Goal: Task Accomplishment & Management: Complete application form

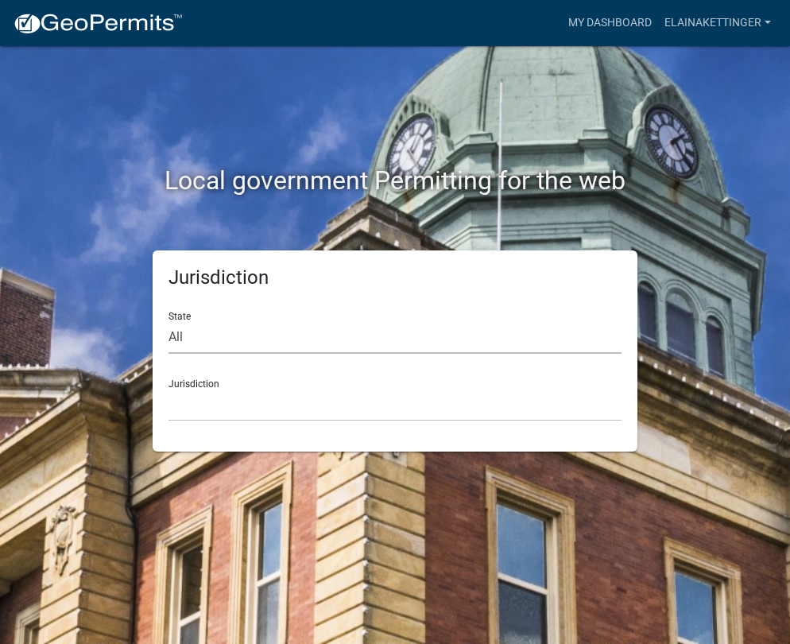
click at [221, 353] on select "All [US_STATE] [US_STATE] [US_STATE] [US_STATE] [US_STATE] [US_STATE] [US_STATE…" at bounding box center [395, 337] width 453 height 33
select select "[US_STATE]"
click at [169, 321] on select "All [US_STATE] [US_STATE] [US_STATE] [US_STATE] [US_STATE] [US_STATE] [US_STATE…" at bounding box center [395, 337] width 453 height 33
click at [249, 404] on select "[GEOGRAPHIC_DATA], [US_STATE] [GEOGRAPHIC_DATA], [US_STATE] [GEOGRAPHIC_DATA], …" at bounding box center [395, 405] width 453 height 33
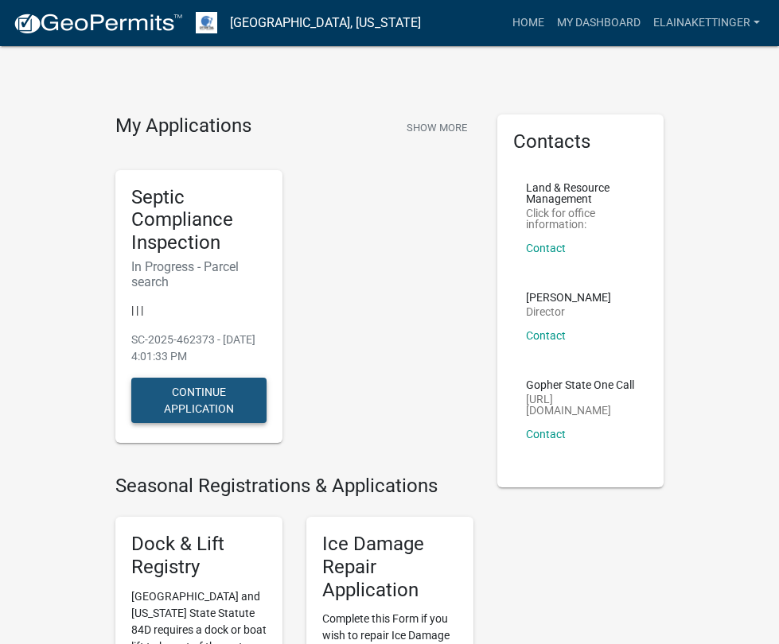
click at [131, 378] on button "Continue Application" at bounding box center [198, 400] width 135 height 45
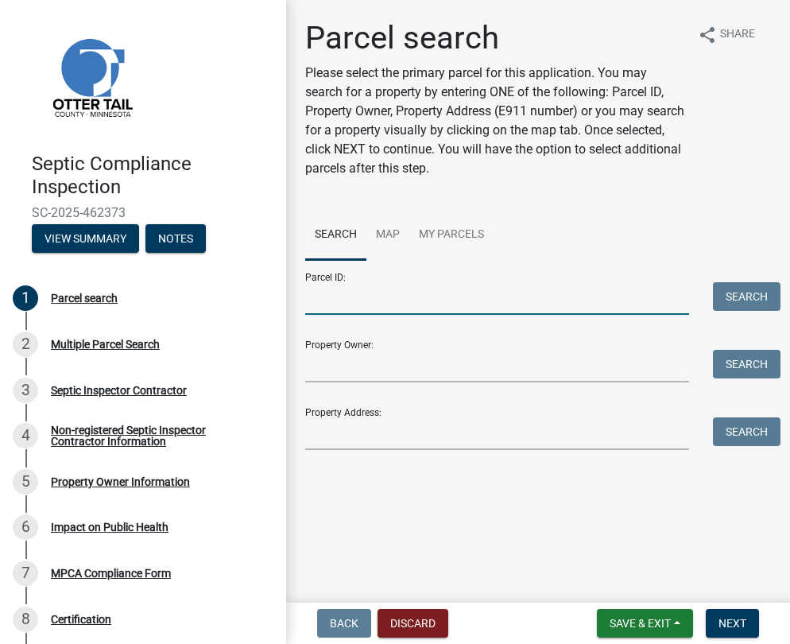
click at [380, 297] on input "Parcel ID:" at bounding box center [497, 298] width 384 height 33
click at [335, 437] on input "Property Address:" at bounding box center [497, 434] width 384 height 33
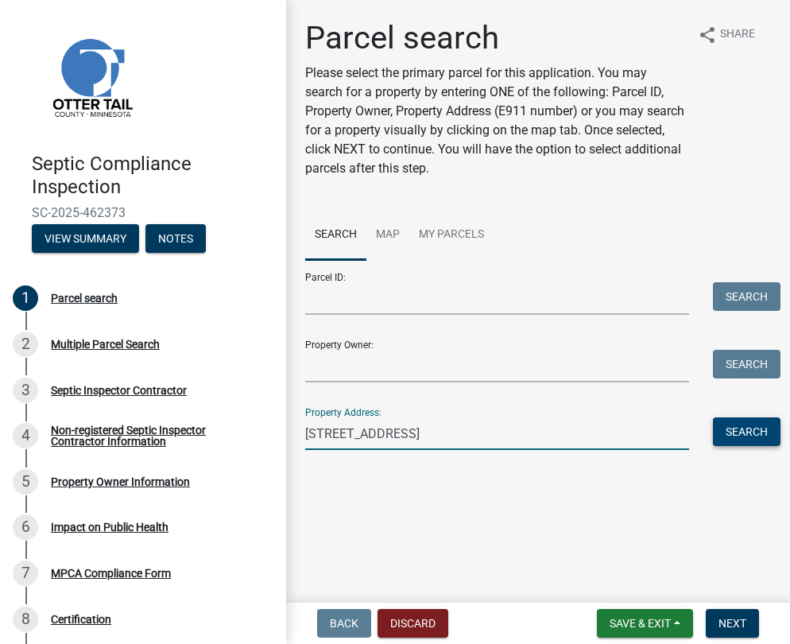
type input "[STREET_ADDRESS]"
click at [745, 438] on button "Search" at bounding box center [747, 432] width 68 height 29
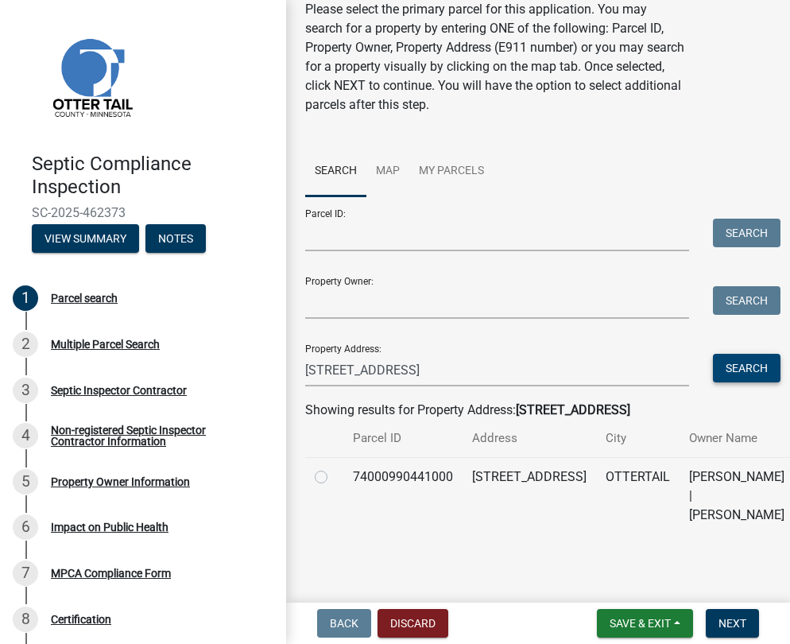
scroll to position [139, 0]
click at [334, 468] on label at bounding box center [334, 468] width 0 height 0
click at [334, 468] on input "radio" at bounding box center [339, 473] width 10 height 10
radio input "true"
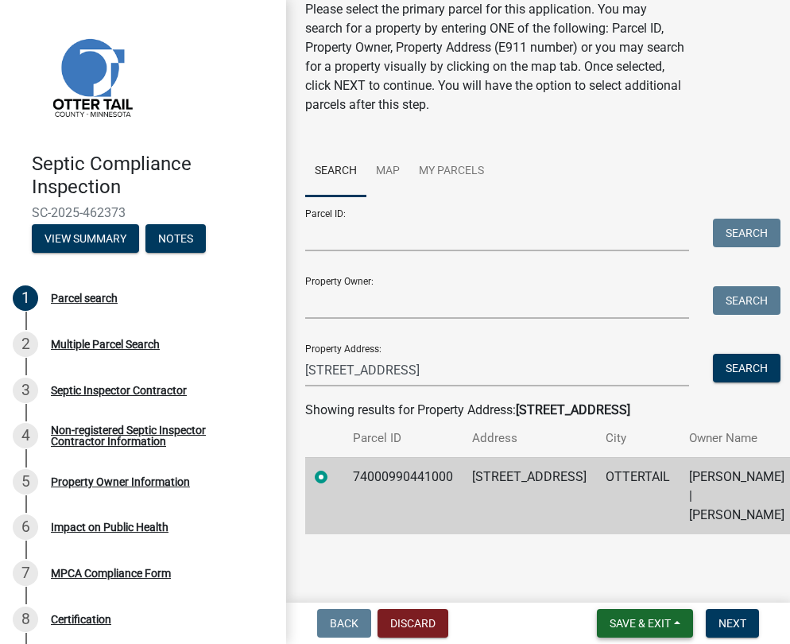
click at [622, 620] on span "Save & Exit" at bounding box center [640, 623] width 61 height 13
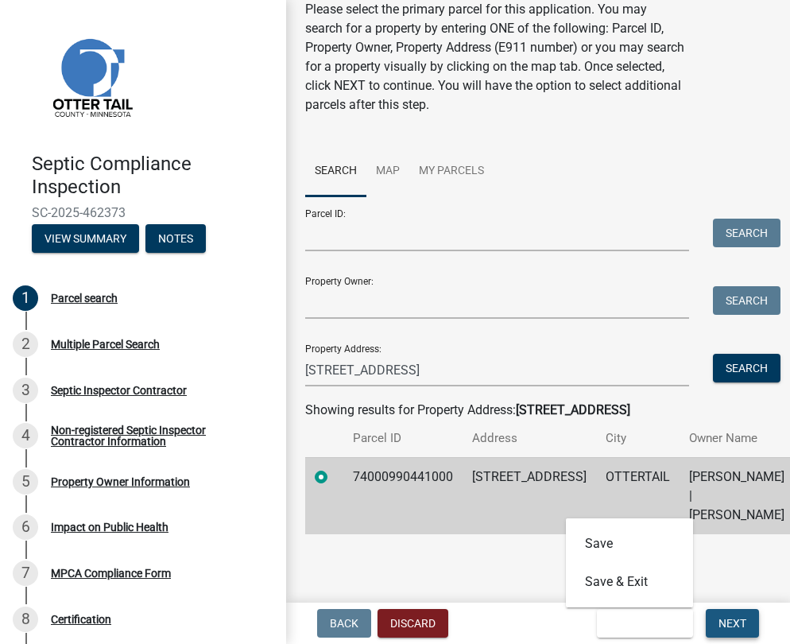
click at [723, 624] on span "Next" at bounding box center [733, 623] width 28 height 13
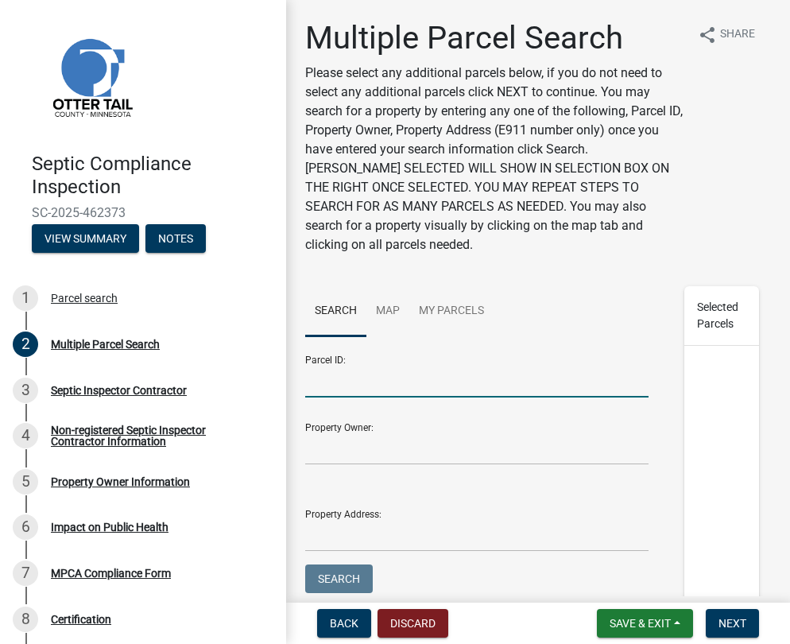
click at [371, 379] on input "Parcel ID:" at bounding box center [477, 381] width 344 height 33
click at [338, 448] on input "Property Owner:" at bounding box center [477, 449] width 344 height 33
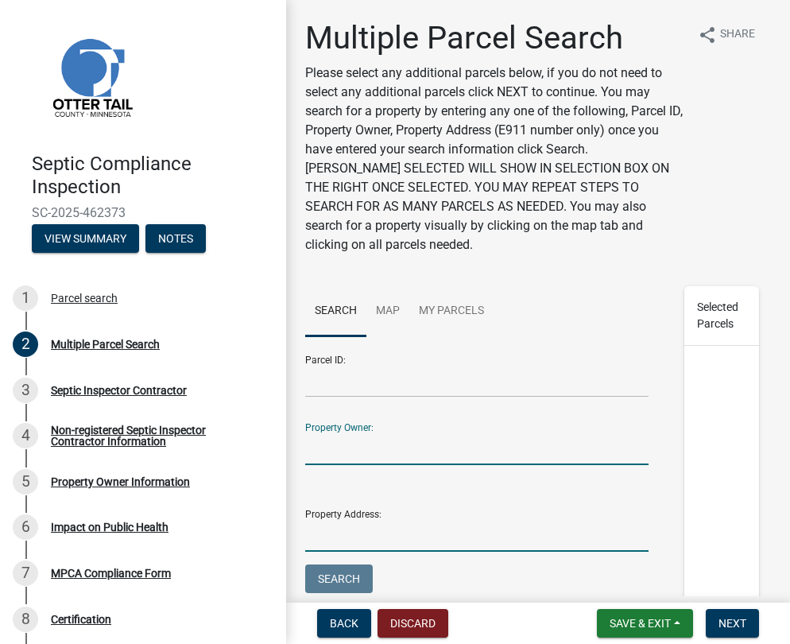
click at [334, 536] on input "Property Address:" at bounding box center [477, 535] width 344 height 33
type input "[STREET_ADDRESS]"
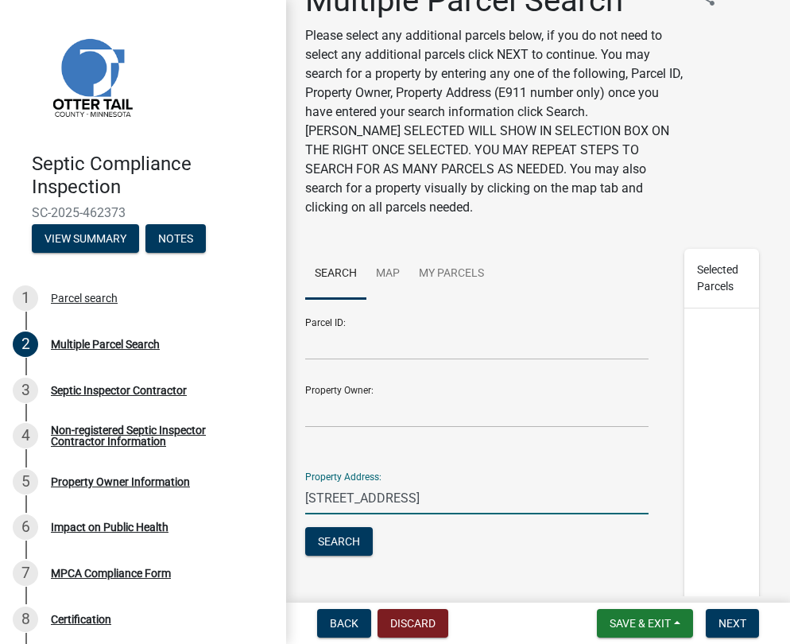
scroll to position [150, 0]
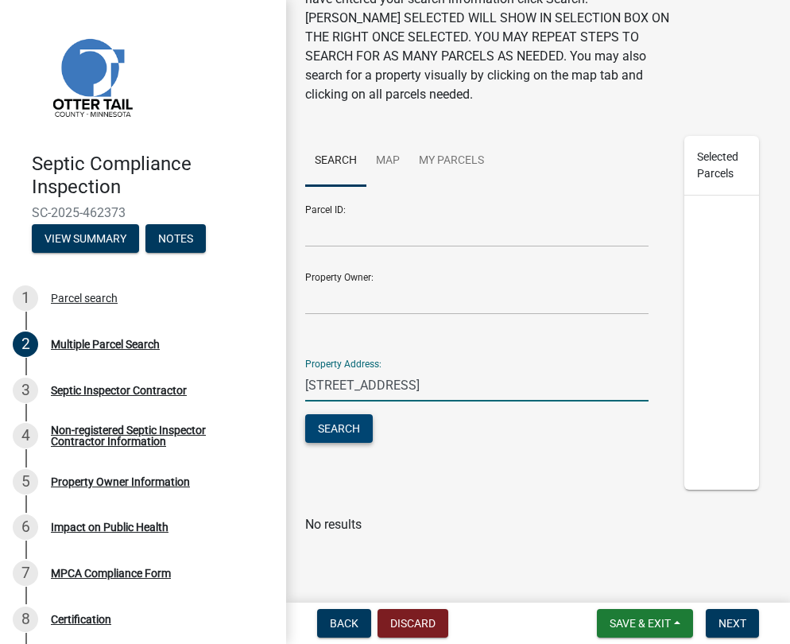
click at [333, 416] on button "Search" at bounding box center [339, 428] width 68 height 29
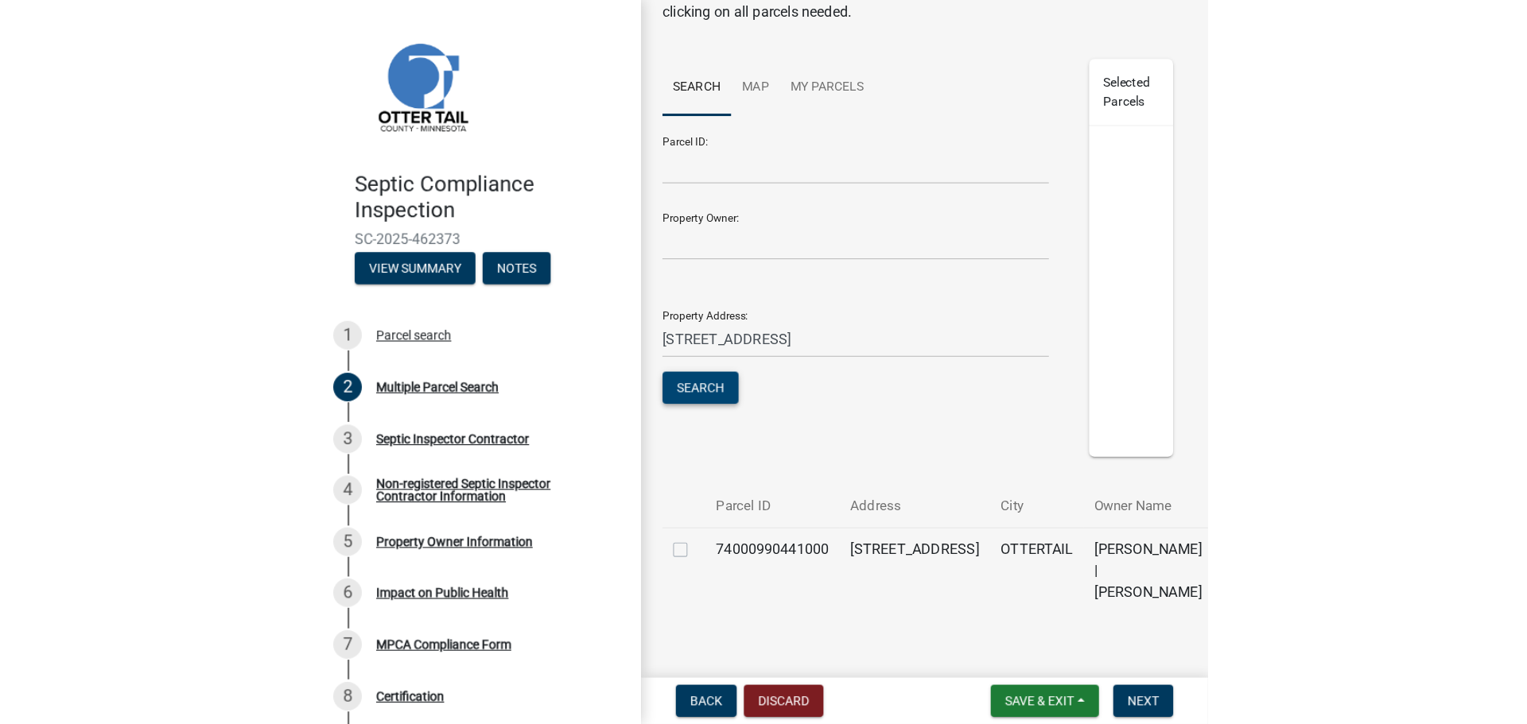
scroll to position [334, 0]
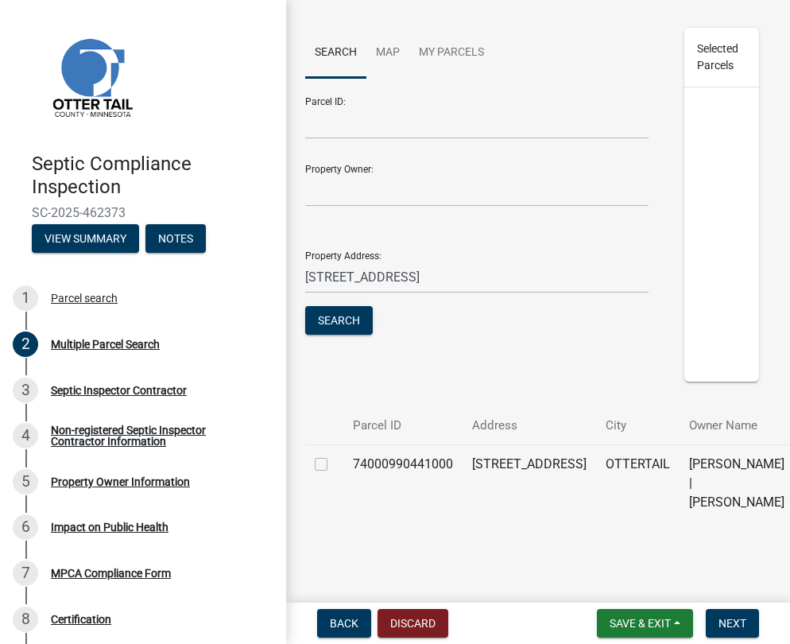
click at [334, 455] on label at bounding box center [334, 455] width 0 height 0
click at [334, 455] on input "checkbox" at bounding box center [339, 460] width 10 height 10
click at [719, 110] on span "74000990441000" at bounding box center [740, 128] width 61 height 37
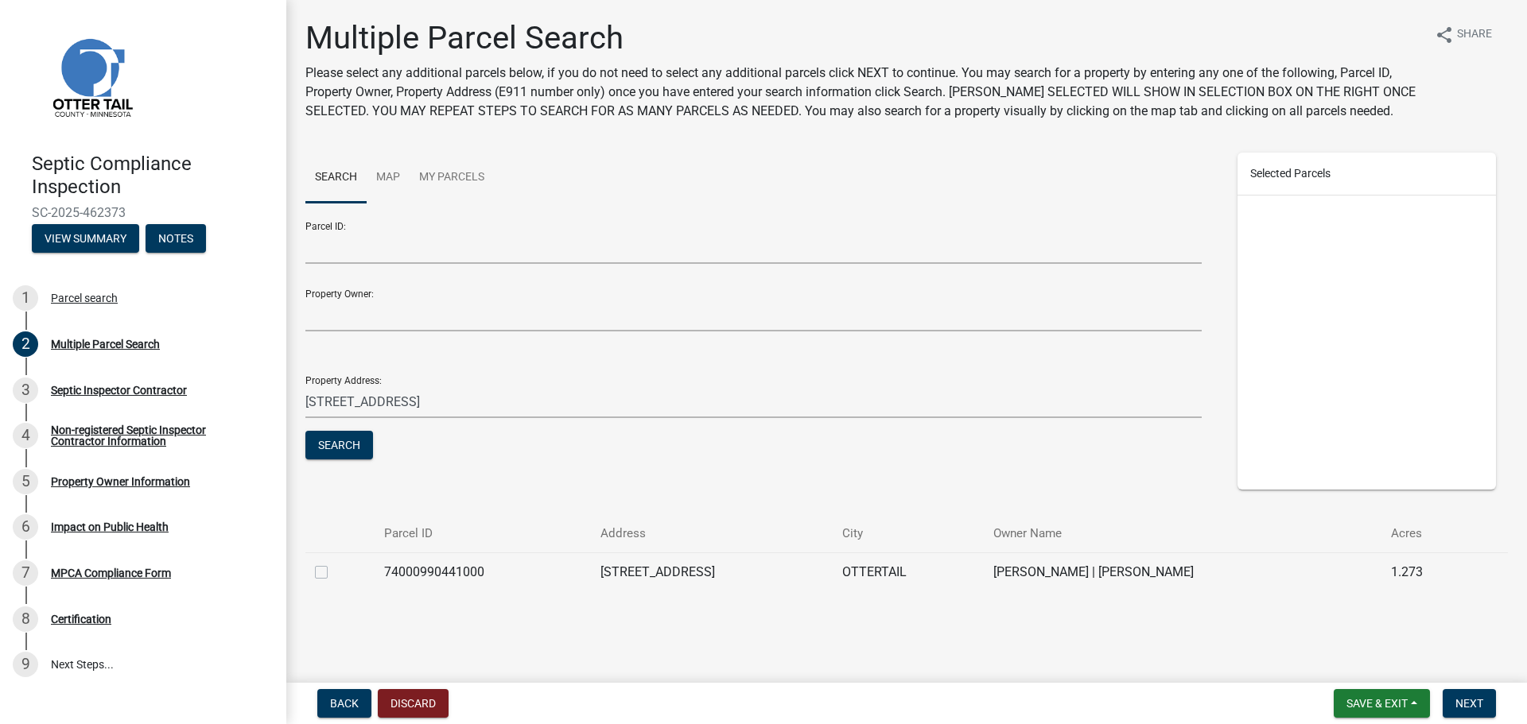
scroll to position [0, 0]
click at [334, 563] on label at bounding box center [334, 563] width 0 height 0
click at [334, 570] on input "checkbox" at bounding box center [339, 568] width 10 height 10
checkbox input "true"
click at [790, 643] on span "Next" at bounding box center [1469, 703] width 28 height 13
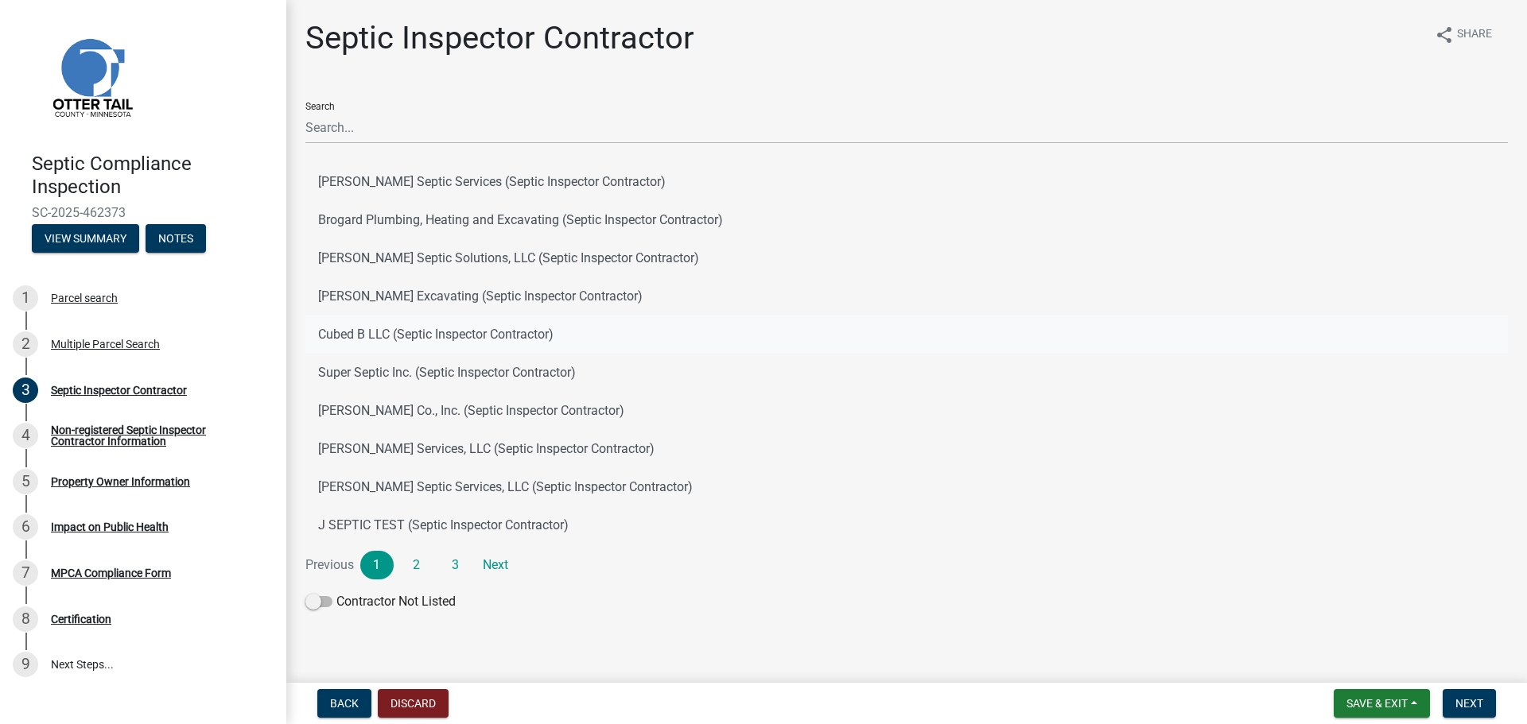
scroll to position [3, 0]
drag, startPoint x: 353, startPoint y: 705, endPoint x: 357, endPoint y: 698, distance: 8.2
click at [353, 643] on span "Back" at bounding box center [344, 703] width 29 height 13
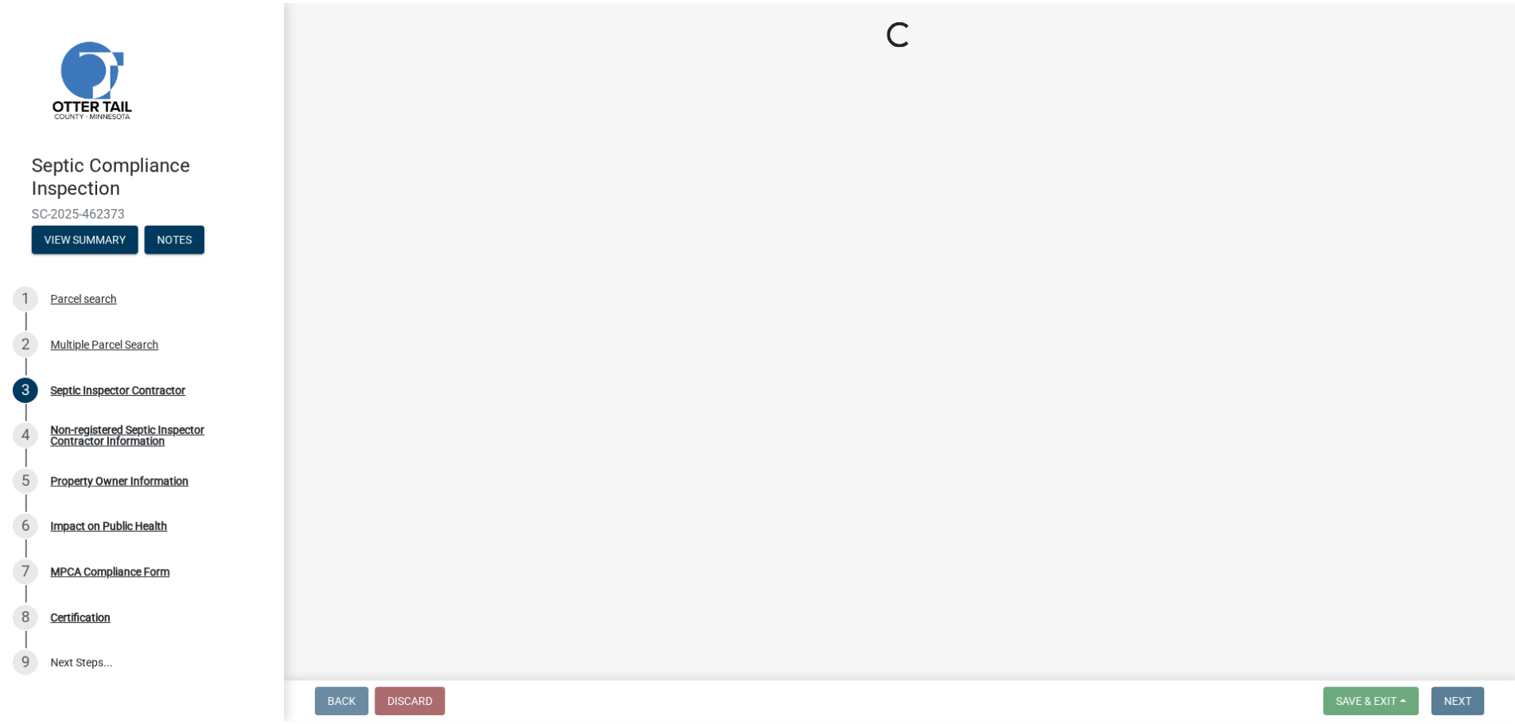
scroll to position [0, 0]
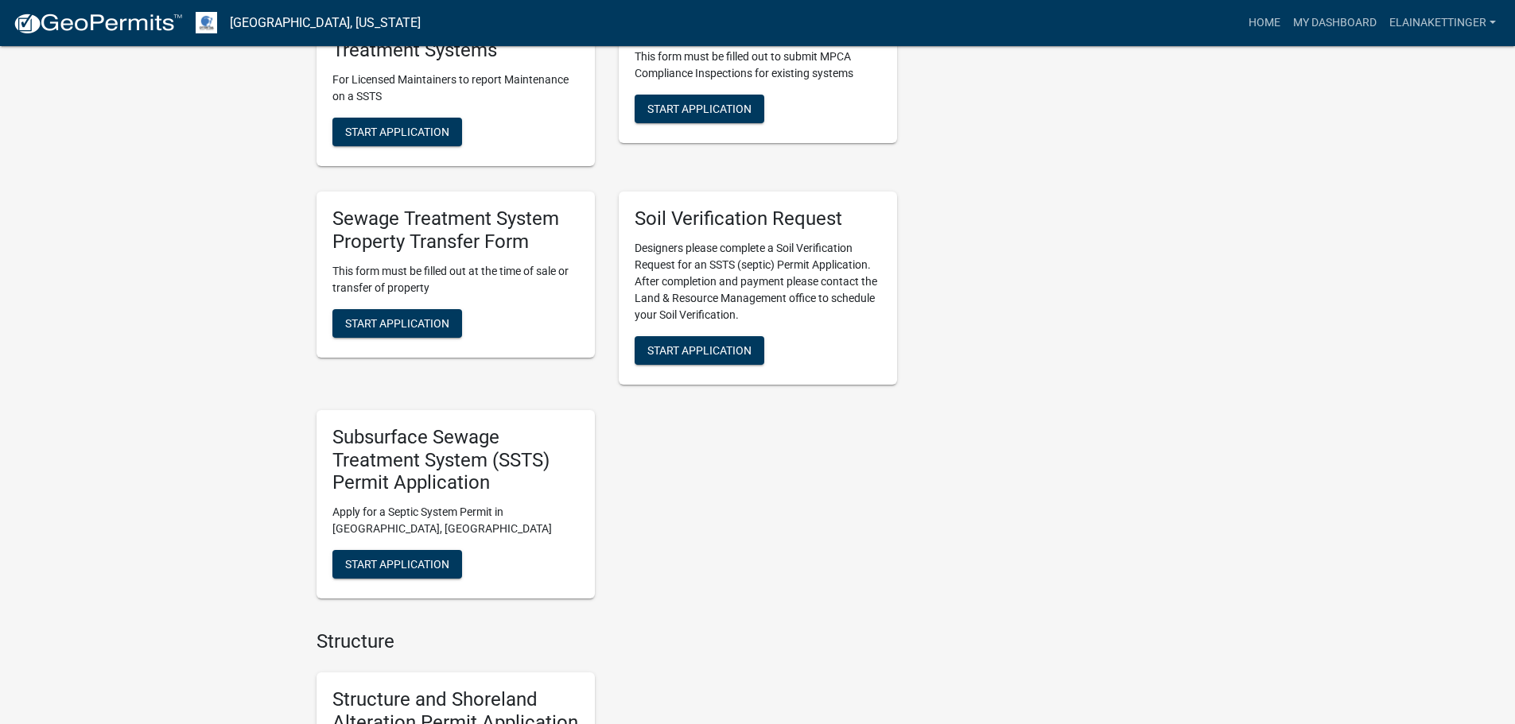
scroll to position [875, 0]
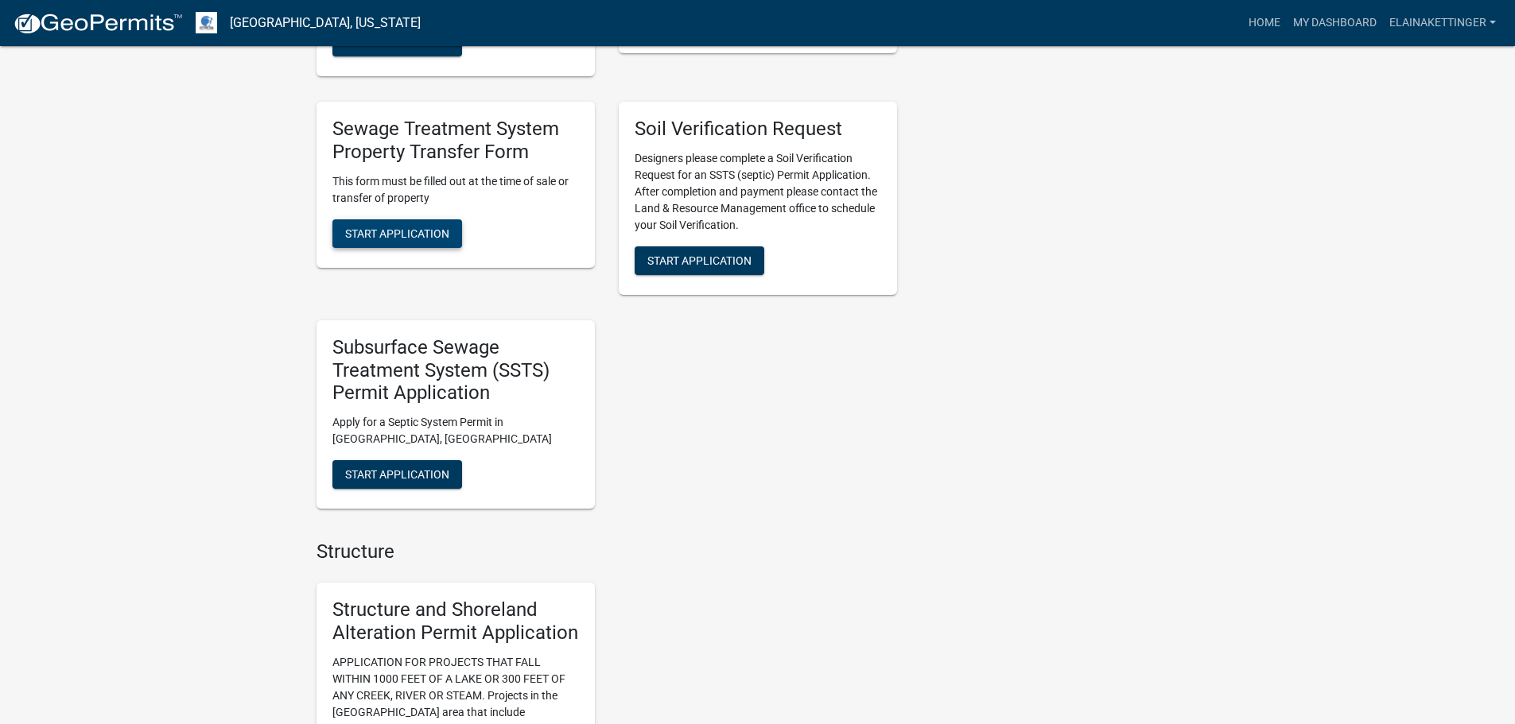
click at [418, 237] on span "Start Application" at bounding box center [397, 233] width 104 height 13
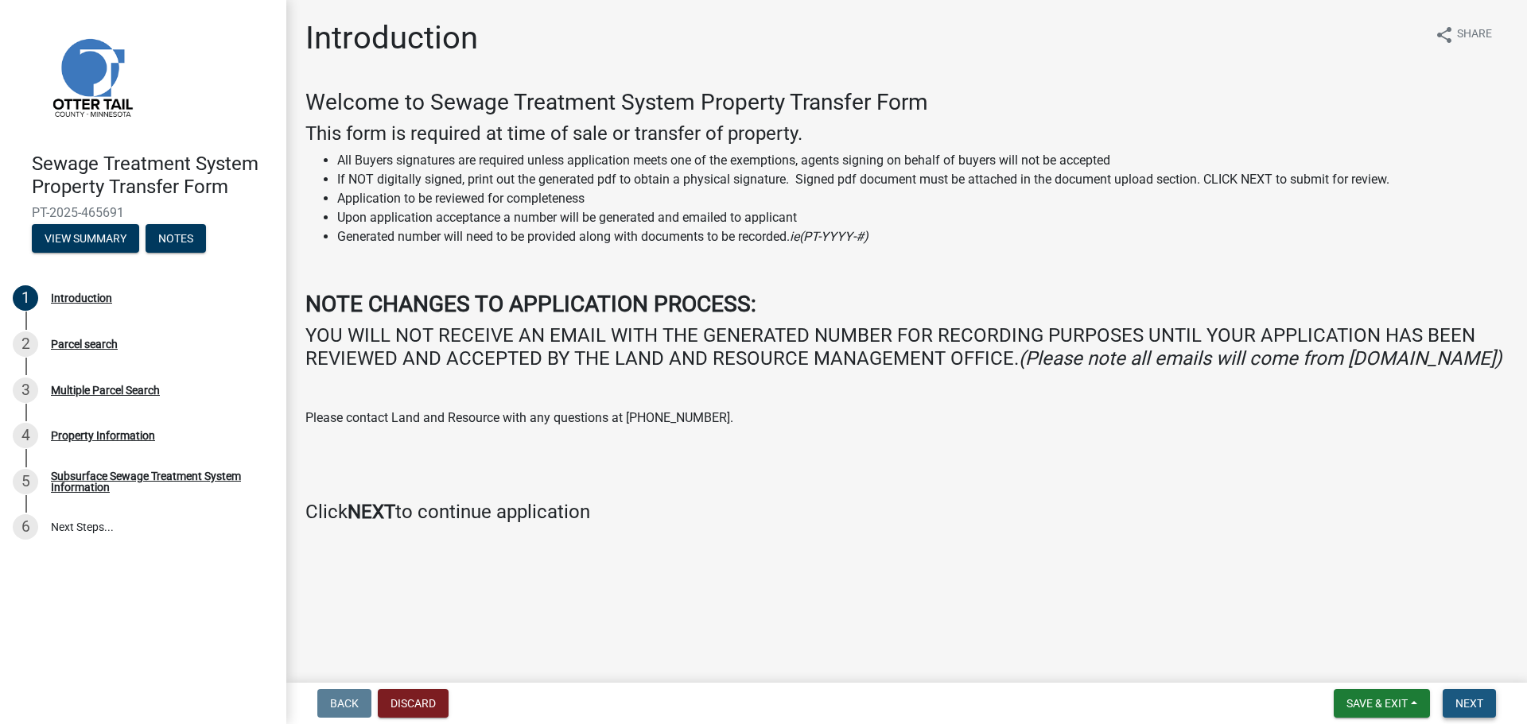
click at [790, 643] on span "Next" at bounding box center [1469, 703] width 28 height 13
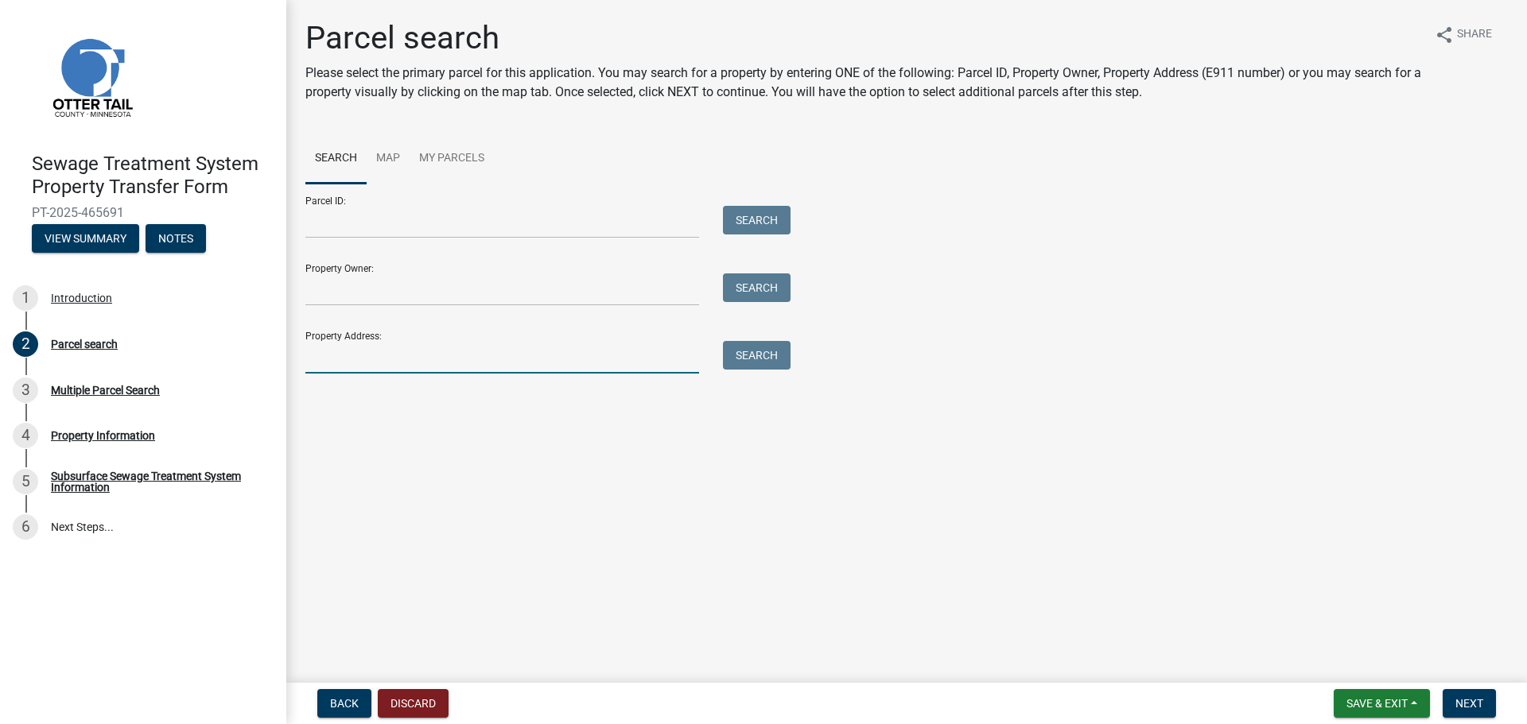
click at [365, 355] on input "Property Address:" at bounding box center [502, 357] width 394 height 33
type input "[STREET_ADDRESS]"
click at [761, 355] on button "Search" at bounding box center [757, 355] width 68 height 29
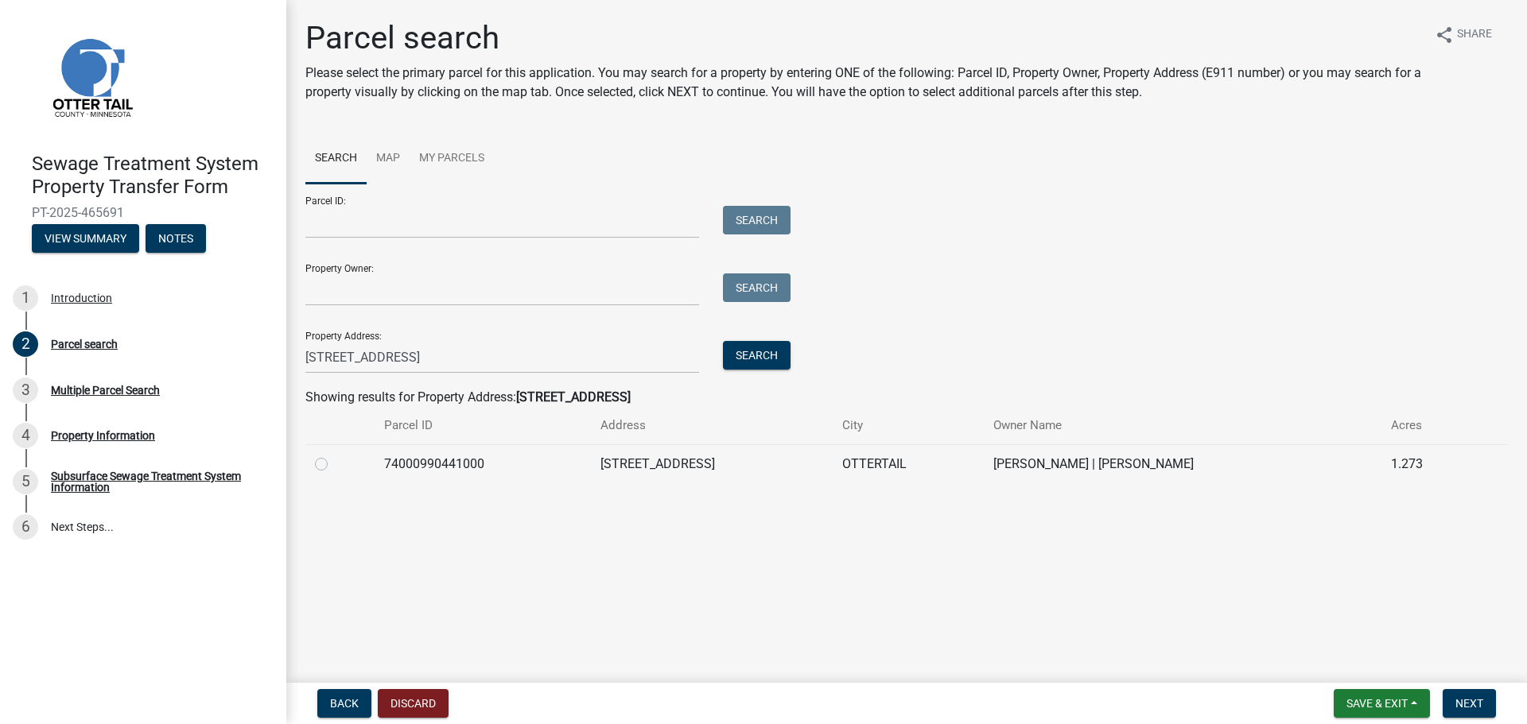
click at [334, 455] on label at bounding box center [334, 455] width 0 height 0
click at [334, 465] on input "radio" at bounding box center [339, 460] width 10 height 10
radio input "true"
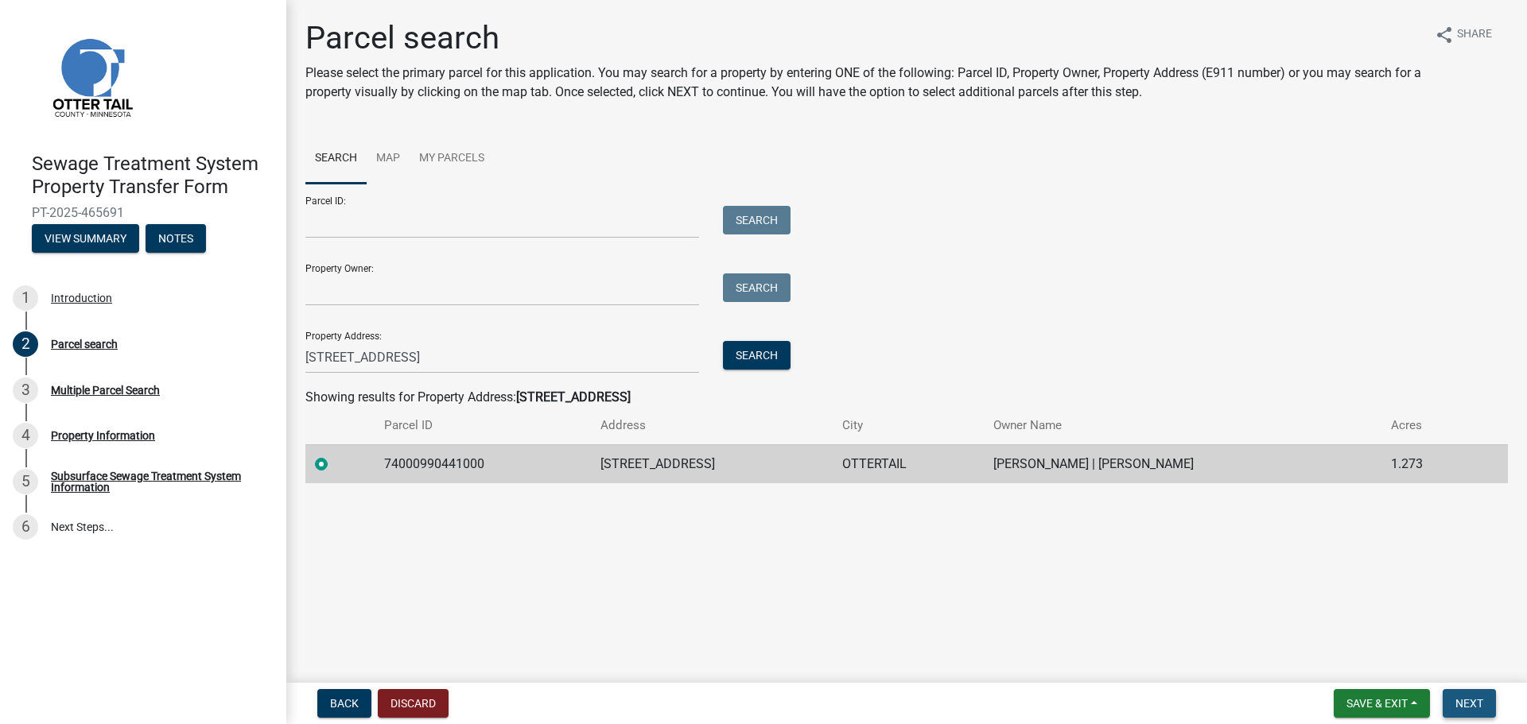
click at [790, 643] on span "Next" at bounding box center [1469, 703] width 28 height 13
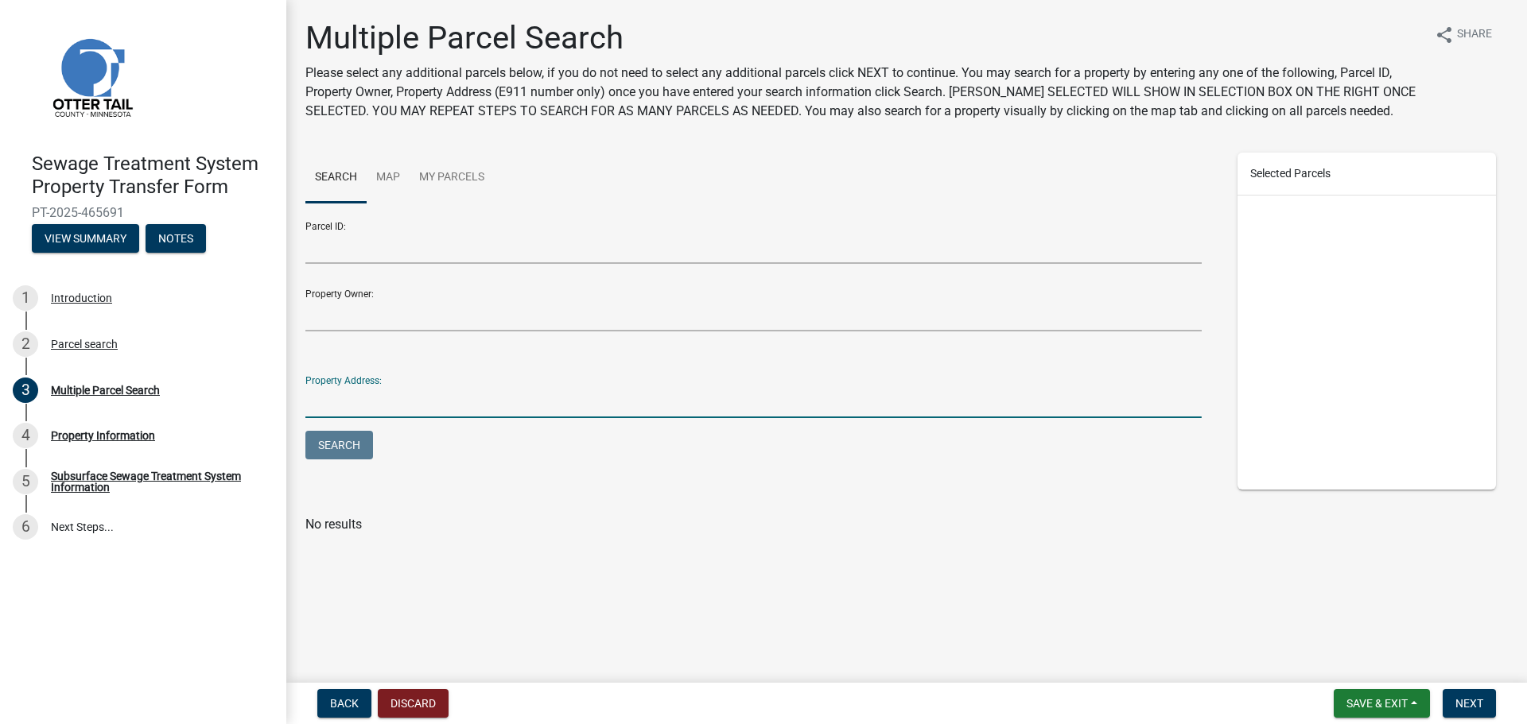
drag, startPoint x: 454, startPoint y: 248, endPoint x: 398, endPoint y: 395, distance: 157.6
click at [398, 395] on input "Property Address:" at bounding box center [753, 402] width 896 height 33
type input "[STREET_ADDRESS]"
click at [359, 448] on button "Search" at bounding box center [339, 445] width 68 height 29
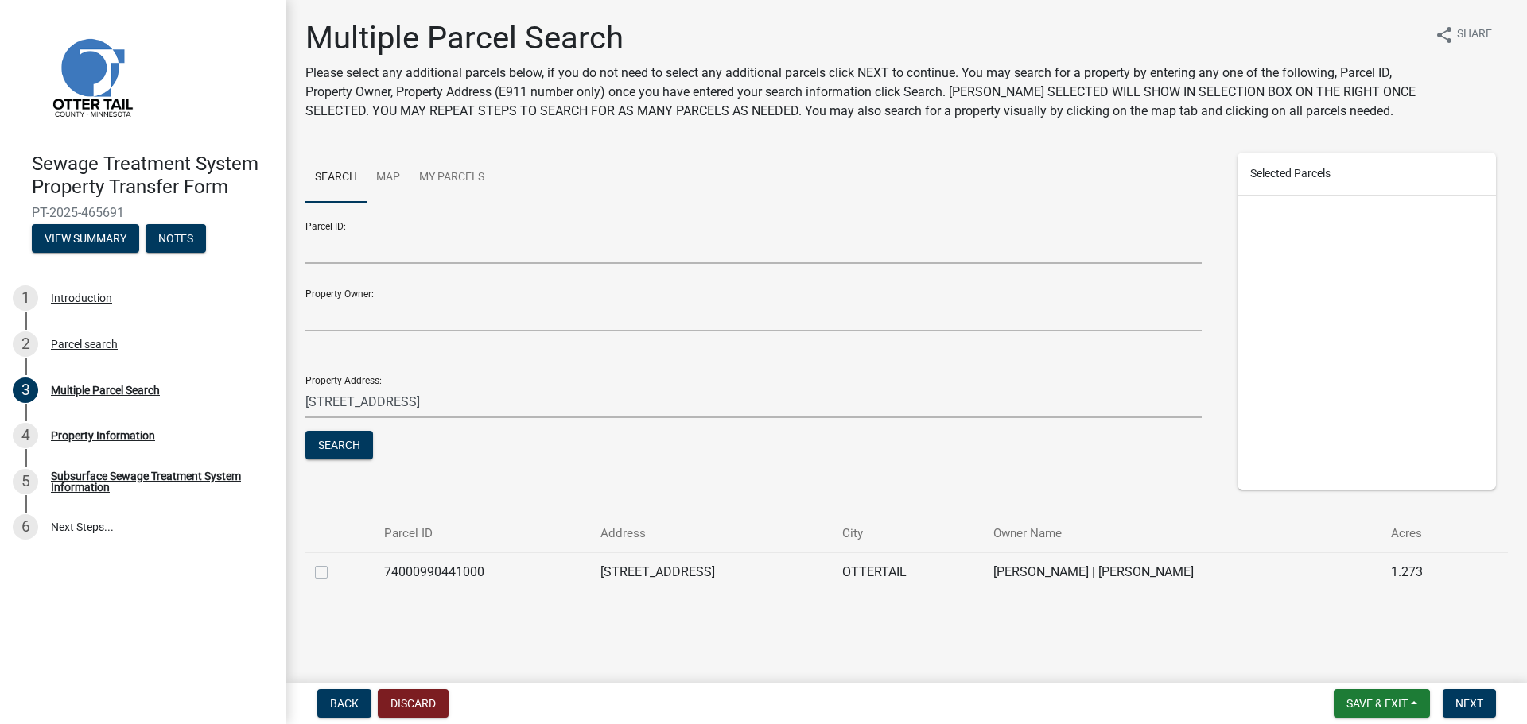
click at [334, 563] on label at bounding box center [334, 563] width 0 height 0
click at [334, 573] on input "checkbox" at bounding box center [339, 568] width 10 height 10
checkbox input "true"
click at [790, 643] on span "Next" at bounding box center [1469, 703] width 28 height 13
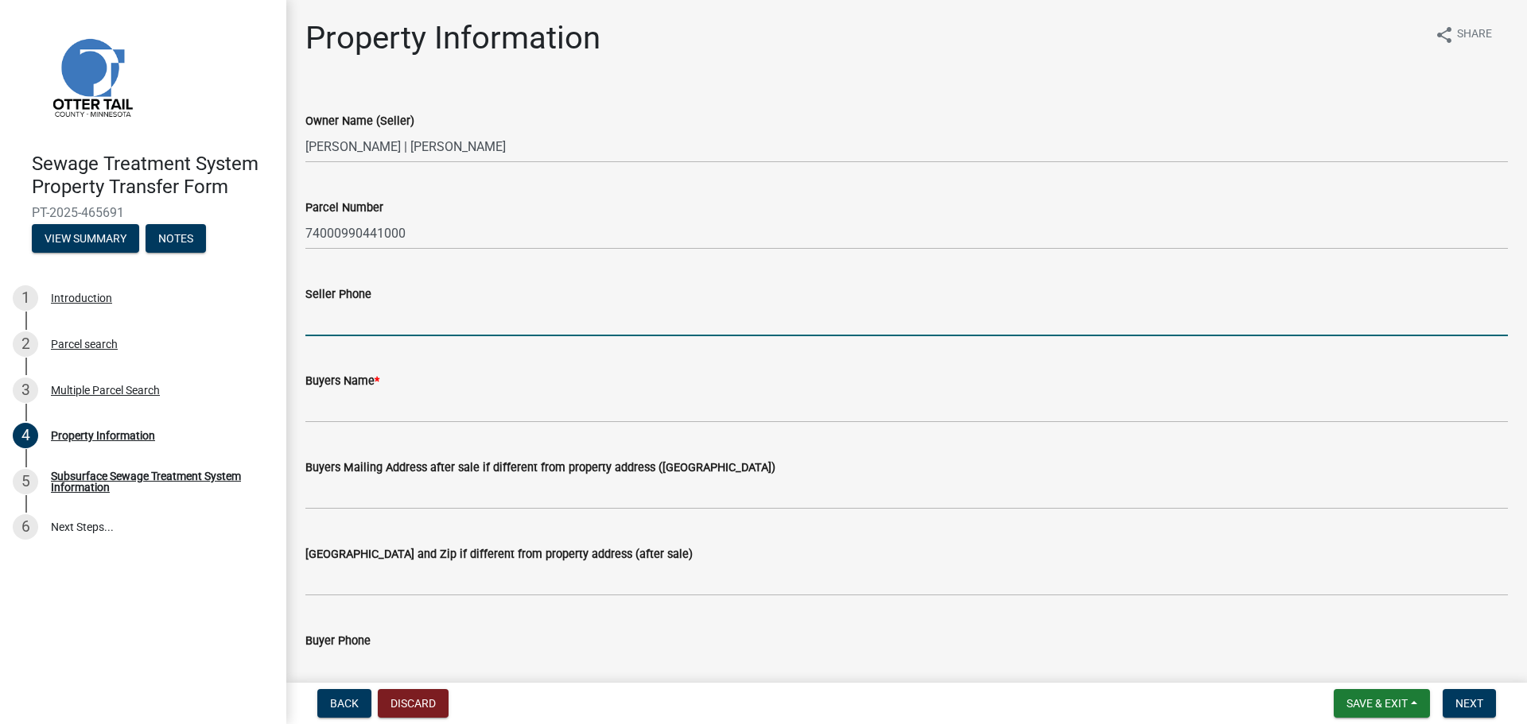
click at [385, 308] on input "Seller Phone" at bounding box center [906, 320] width 1202 height 33
type input "[PHONE_NUMBER]"
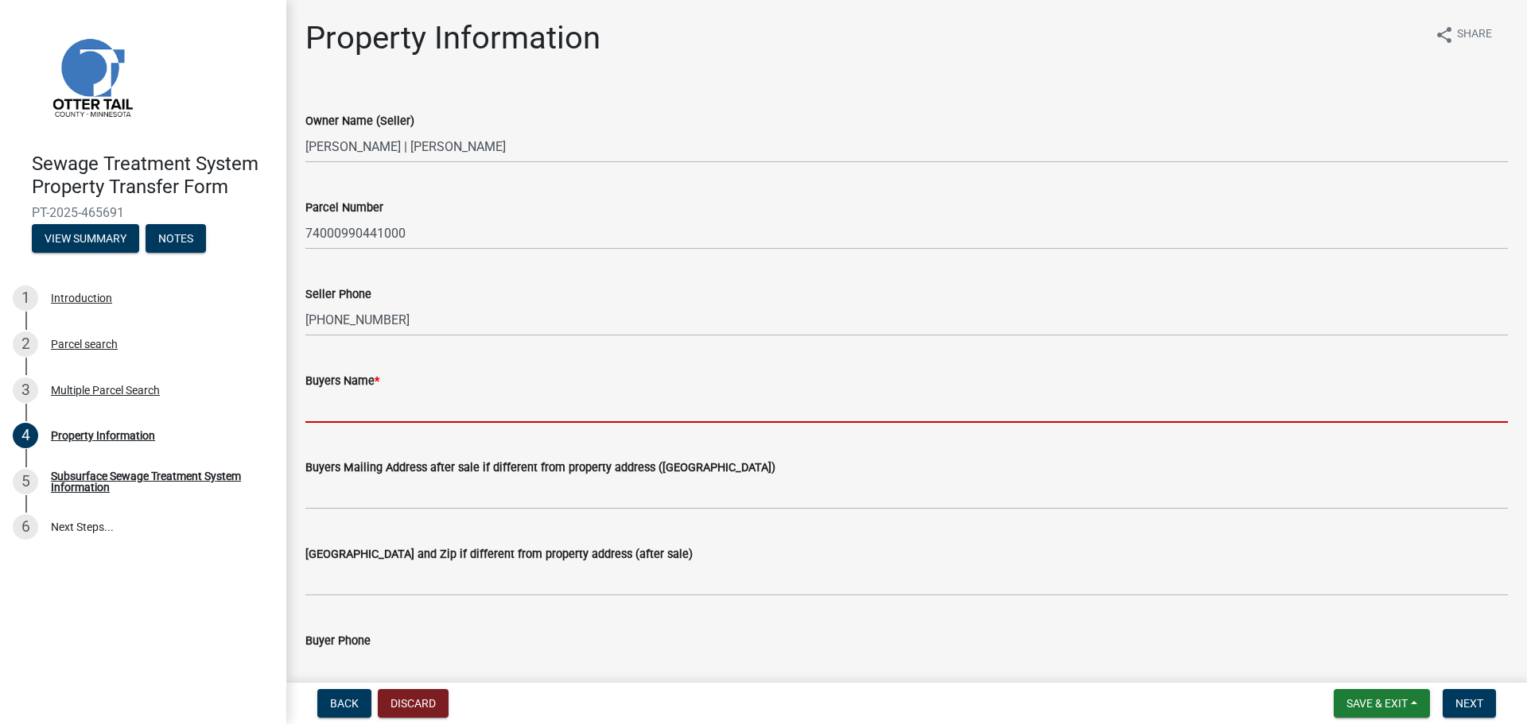
click at [419, 402] on input "Buyers Name *" at bounding box center [906, 406] width 1202 height 33
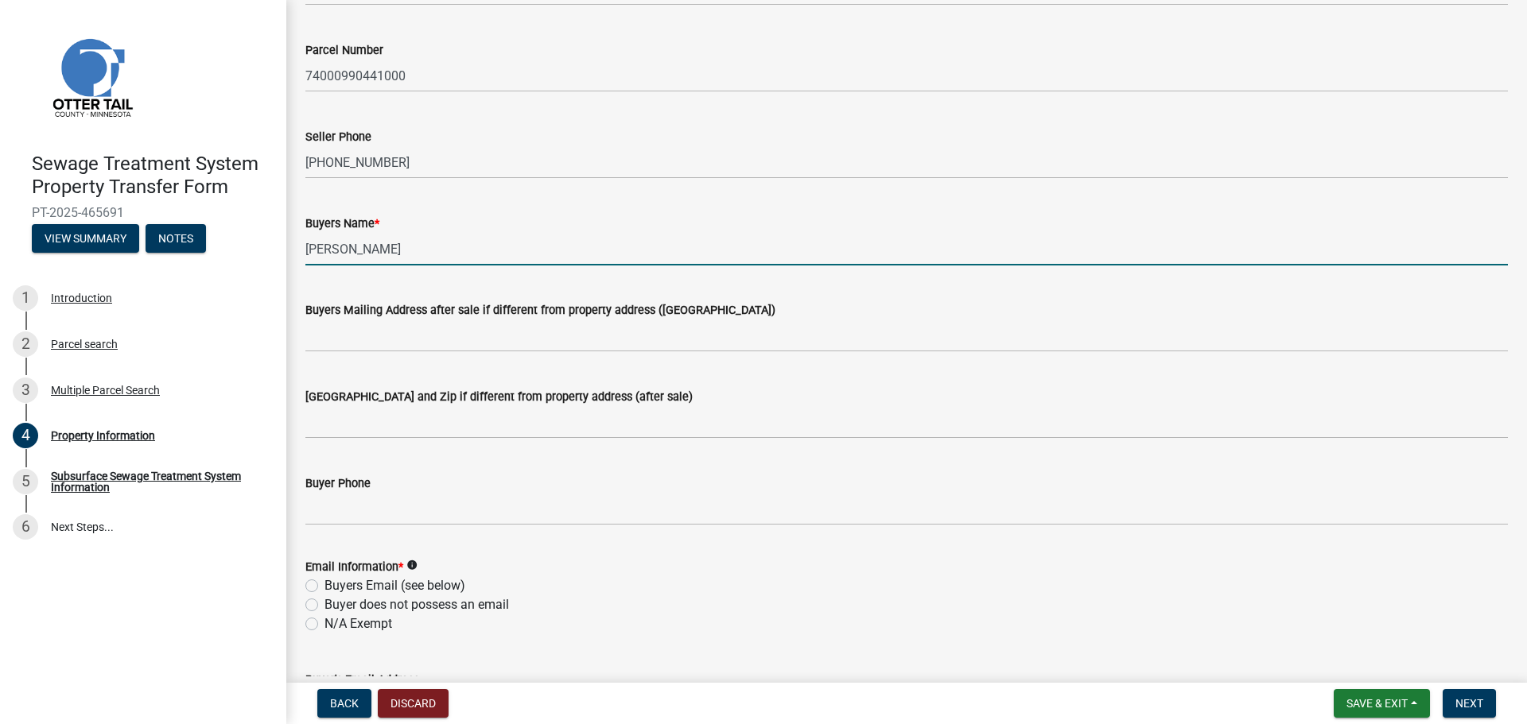
scroll to position [159, 0]
type input "[PERSON_NAME]"
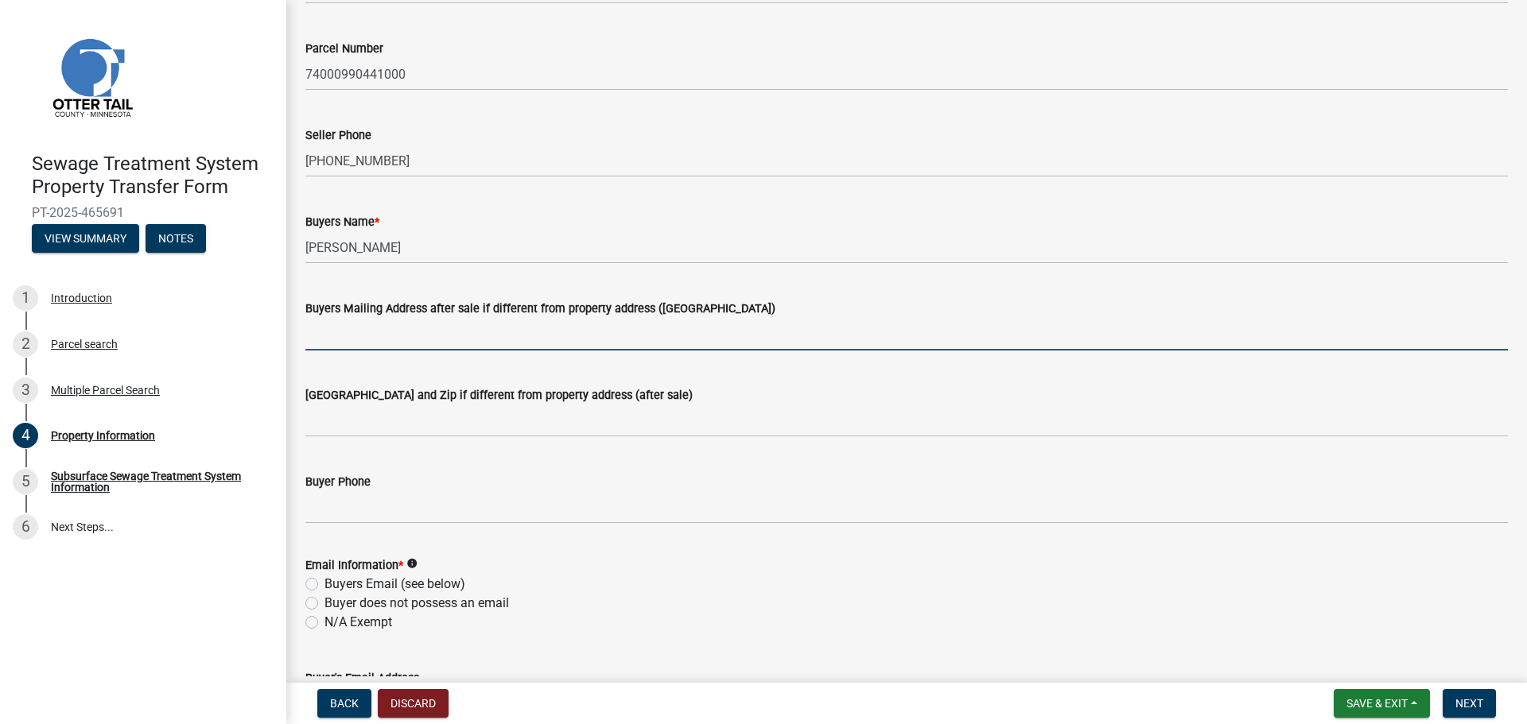
click at [392, 343] on input "Buyers Mailing Address after sale if different from property address ([GEOGRAPH…" at bounding box center [906, 334] width 1202 height 33
drag, startPoint x: 580, startPoint y: 334, endPoint x: 443, endPoint y: 338, distance: 136.8
click at [443, 338] on input "[STREET_ADDRESS]" at bounding box center [906, 334] width 1202 height 33
type input "[STREET_ADDRESS],"
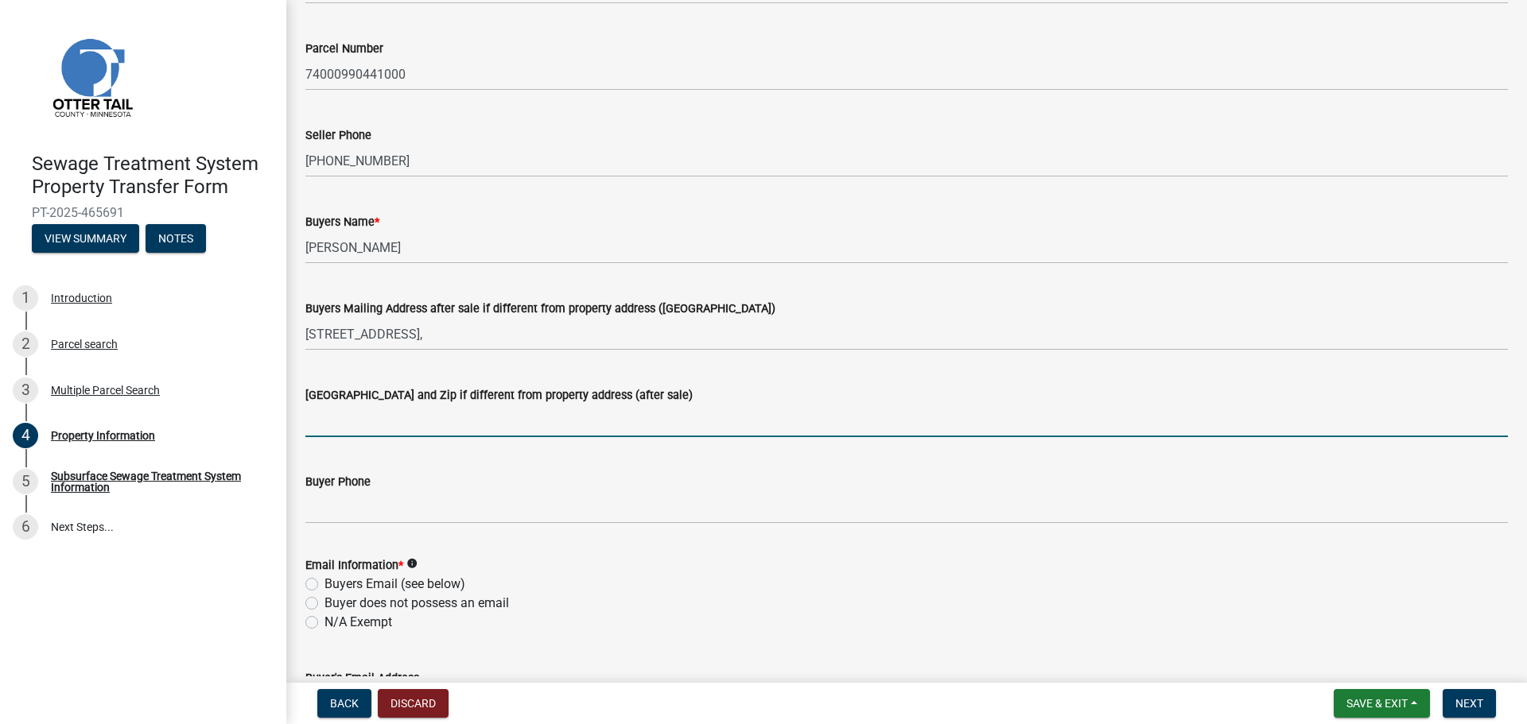
drag, startPoint x: 410, startPoint y: 418, endPoint x: 410, endPoint y: 427, distance: 8.8
click at [410, 418] on input "[GEOGRAPHIC_DATA] and Zip if different from property address (after sale)" at bounding box center [906, 421] width 1202 height 33
paste input "[GEOGRAPHIC_DATA] 58078"
type input "[GEOGRAPHIC_DATA] 58078"
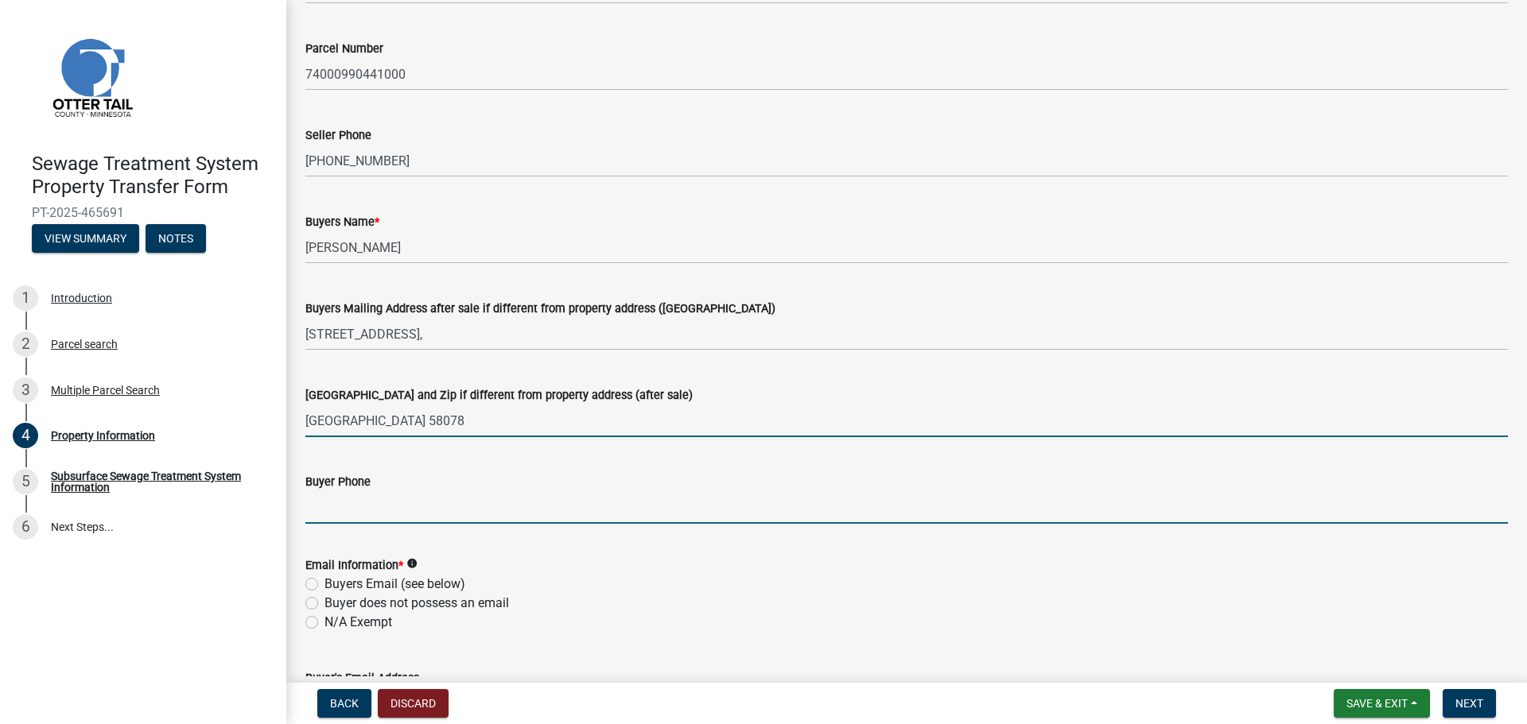
click at [337, 512] on input "Buyer Phone" at bounding box center [906, 507] width 1202 height 33
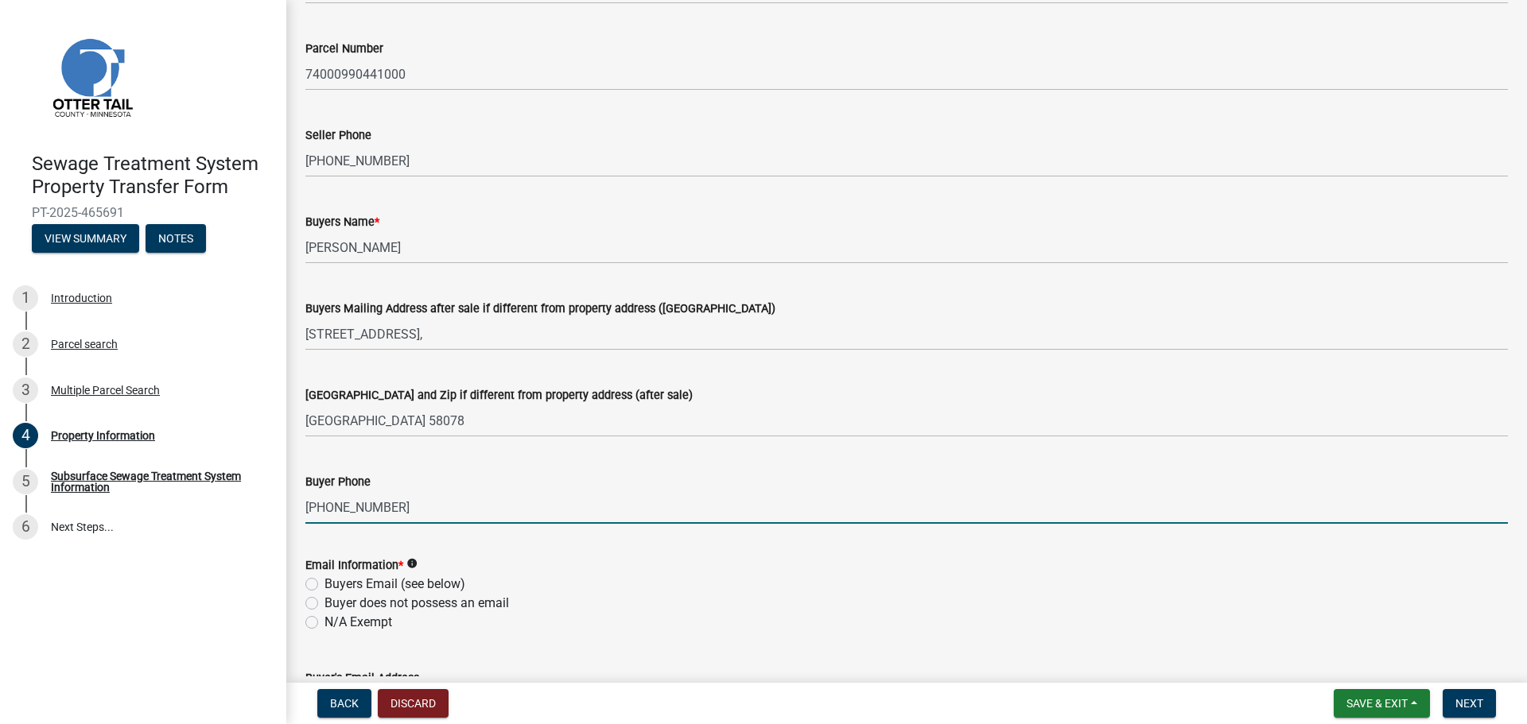
scroll to position [398, 0]
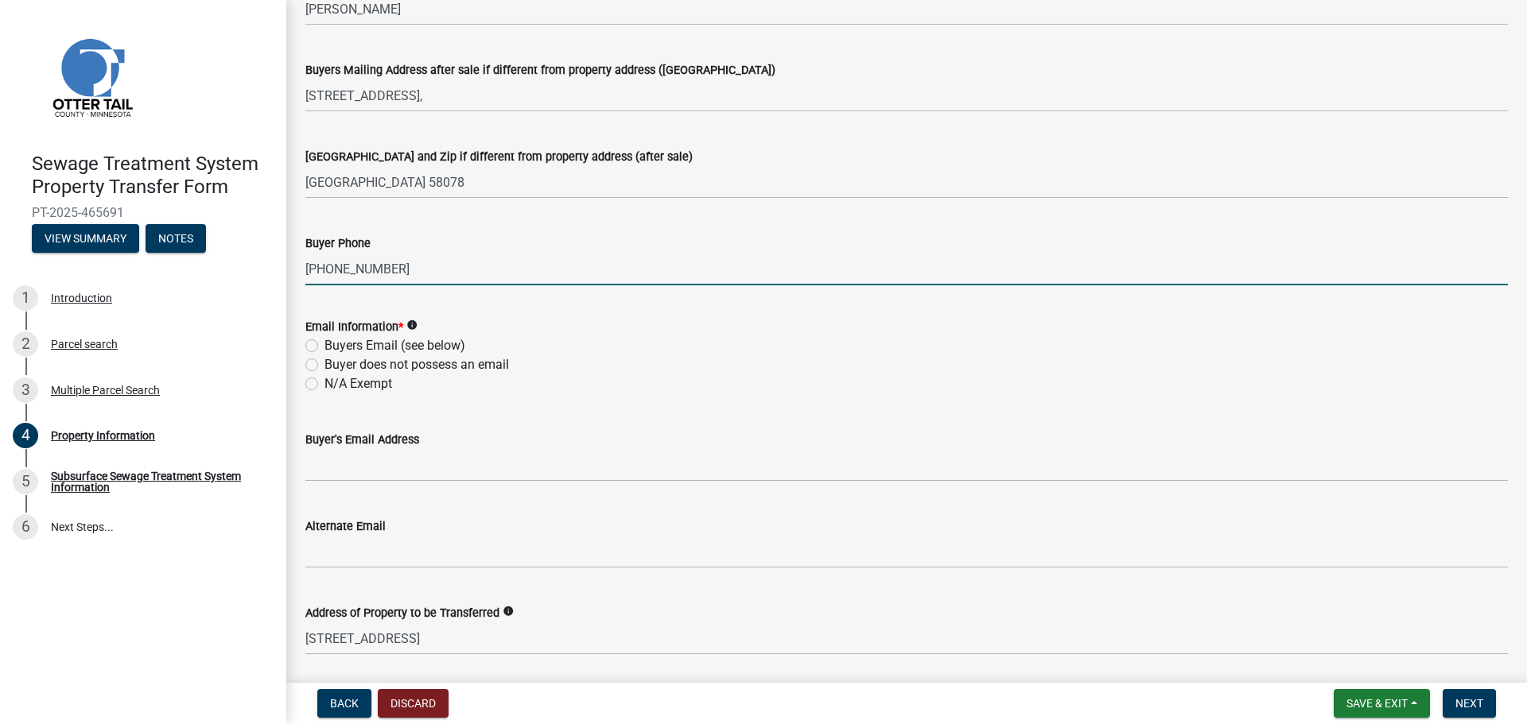
type input "[PHONE_NUMBER]"
click at [324, 384] on label "N/A Exempt" at bounding box center [358, 384] width 68 height 19
click at [324, 384] on input "N/A Exempt" at bounding box center [329, 380] width 10 height 10
radio input "true"
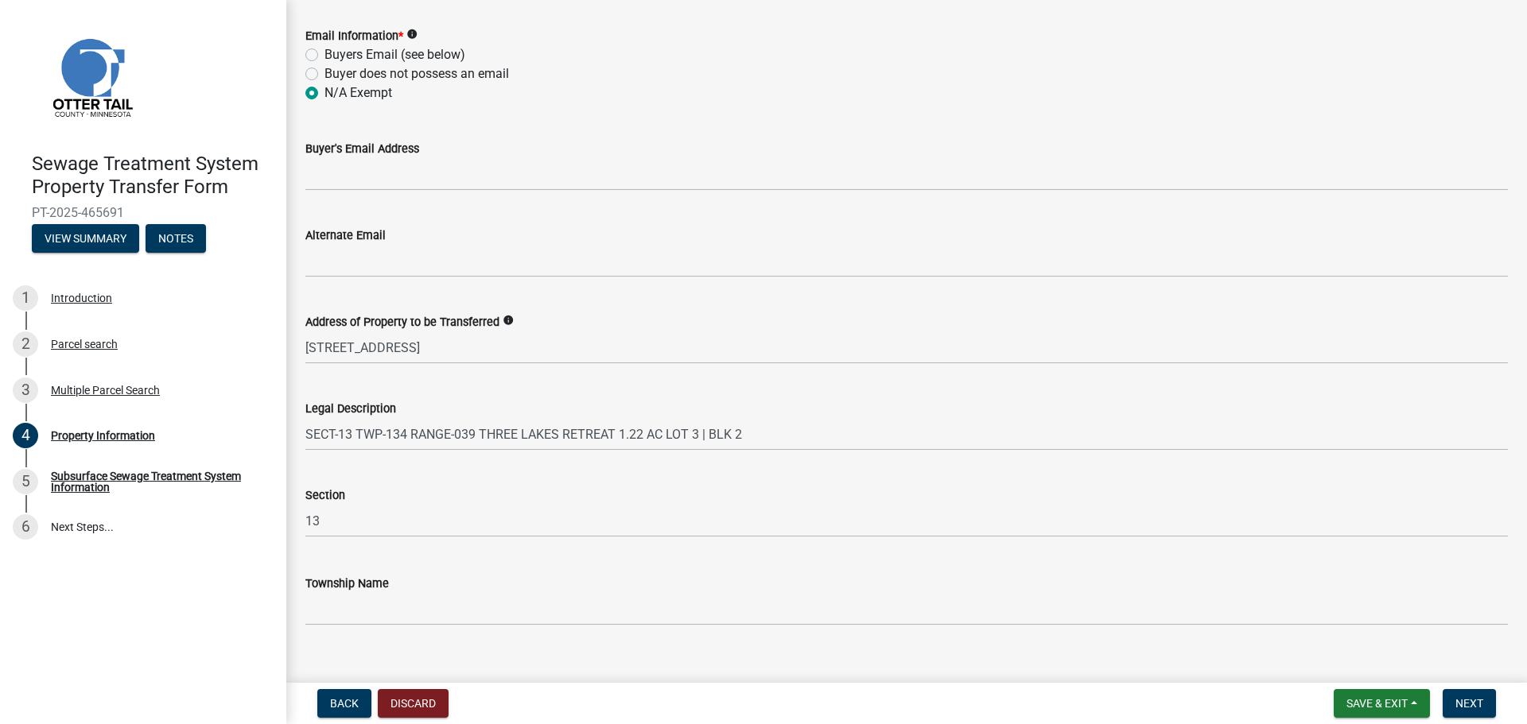
scroll to position [713, 0]
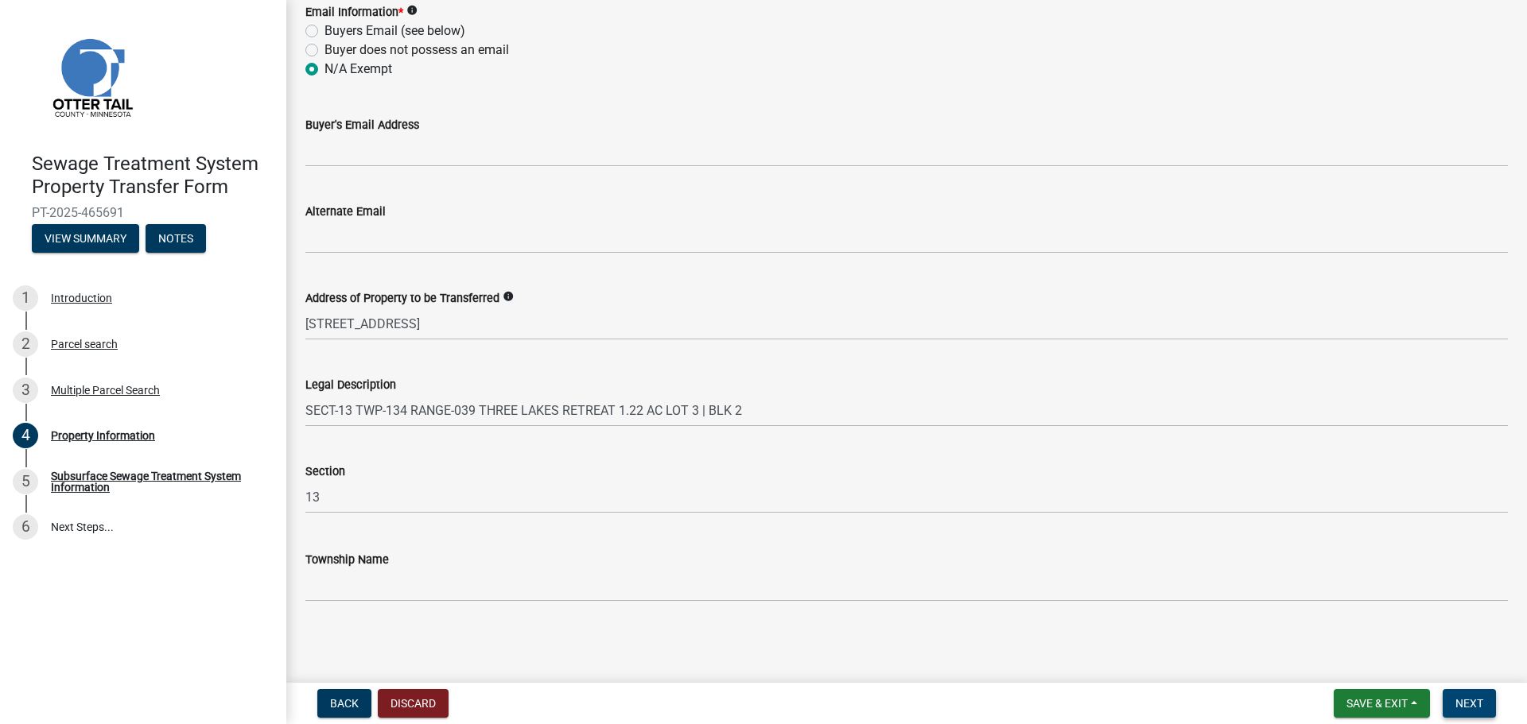
click at [790, 643] on span "Next" at bounding box center [1469, 703] width 28 height 13
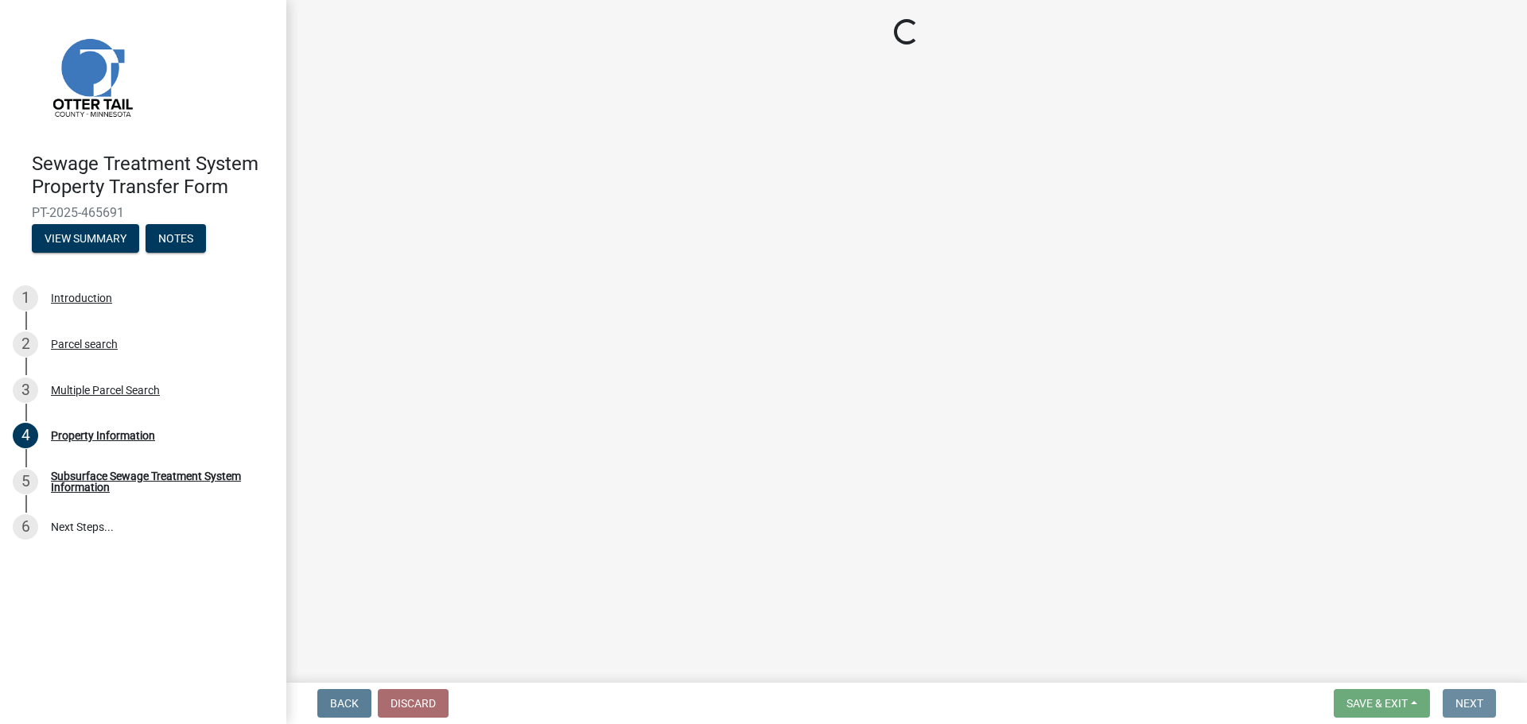
scroll to position [0, 0]
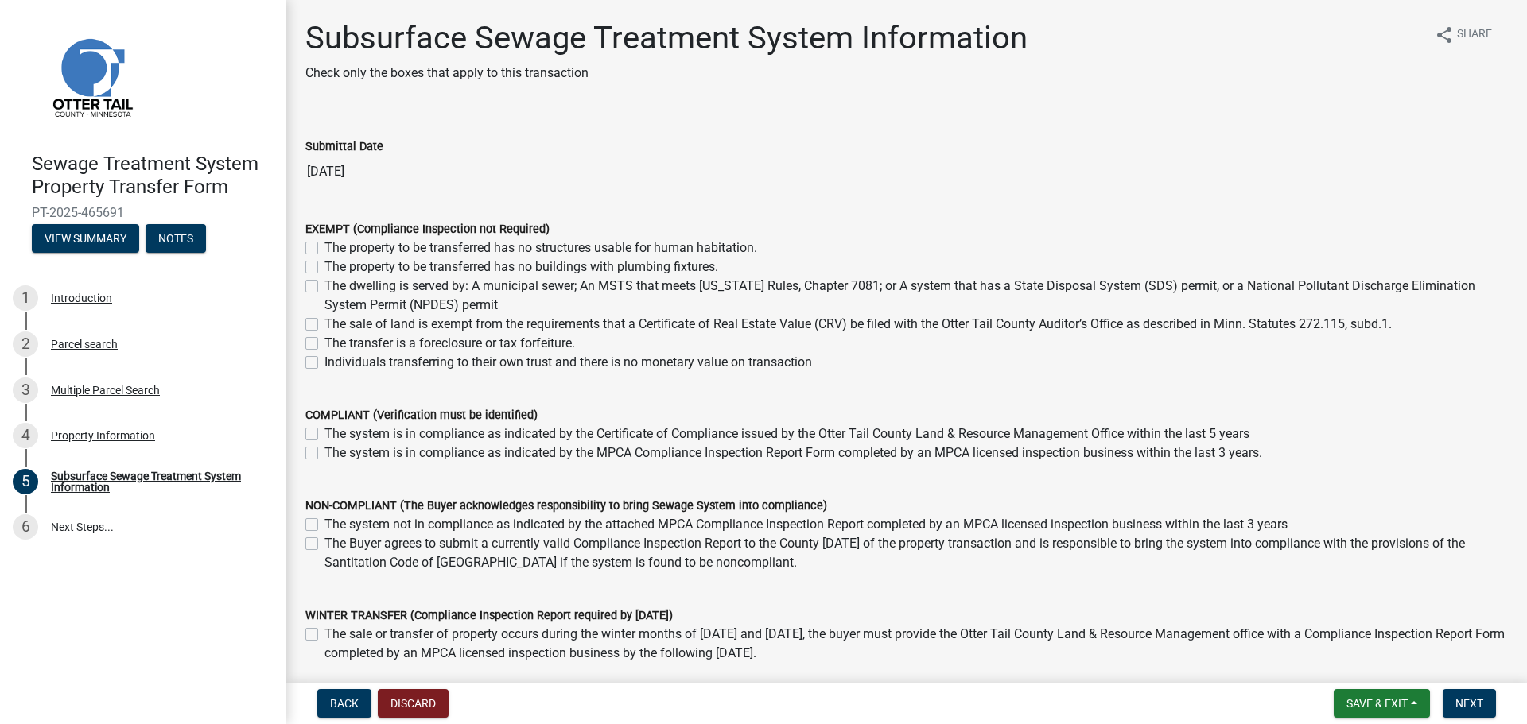
click at [324, 324] on label "The sale of land is exempt from the requirements that a Certificate of Real Est…" at bounding box center [857, 324] width 1067 height 19
click at [324, 324] on input "The sale of land is exempt from the requirements that a Certificate of Real Est…" at bounding box center [329, 320] width 10 height 10
checkbox input "true"
checkbox input "false"
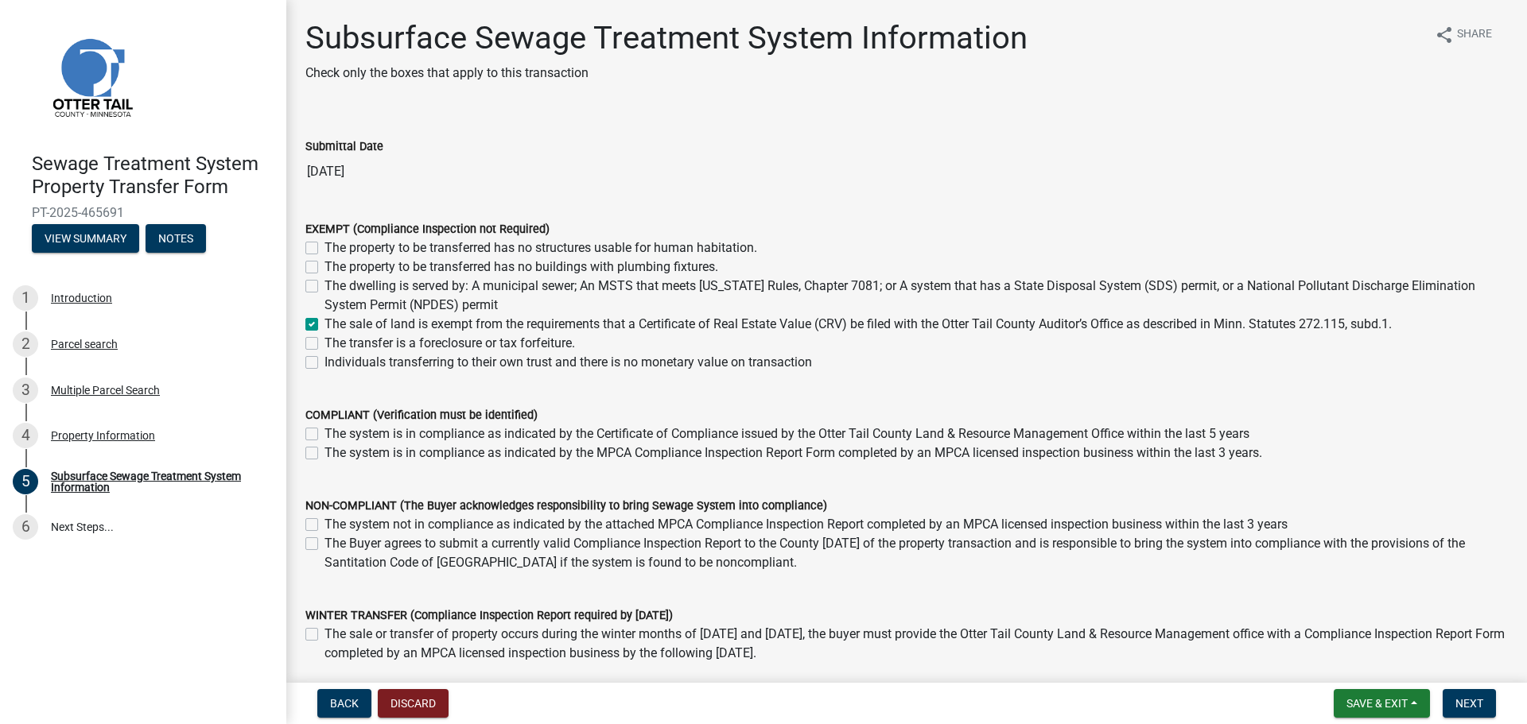
checkbox input "false"
checkbox input "true"
checkbox input "false"
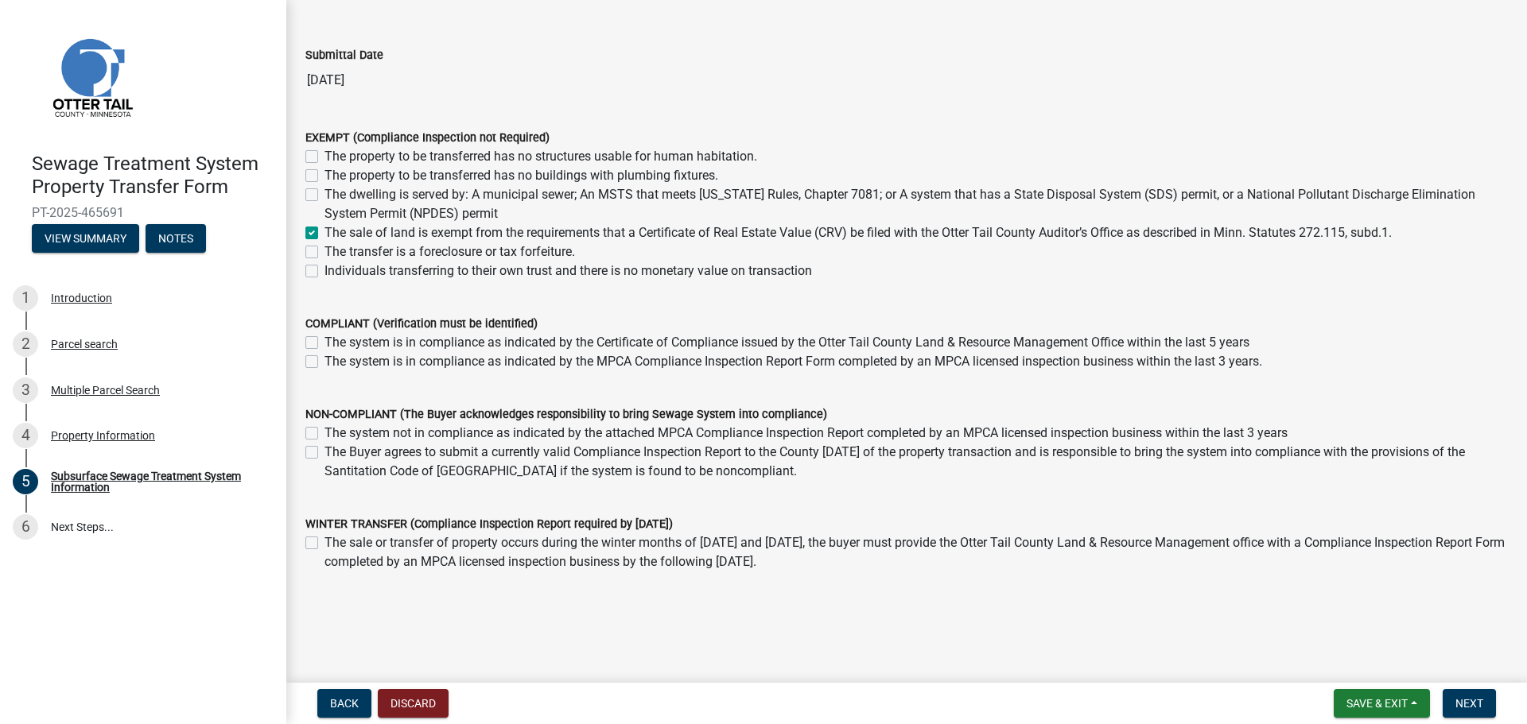
scroll to position [114, 0]
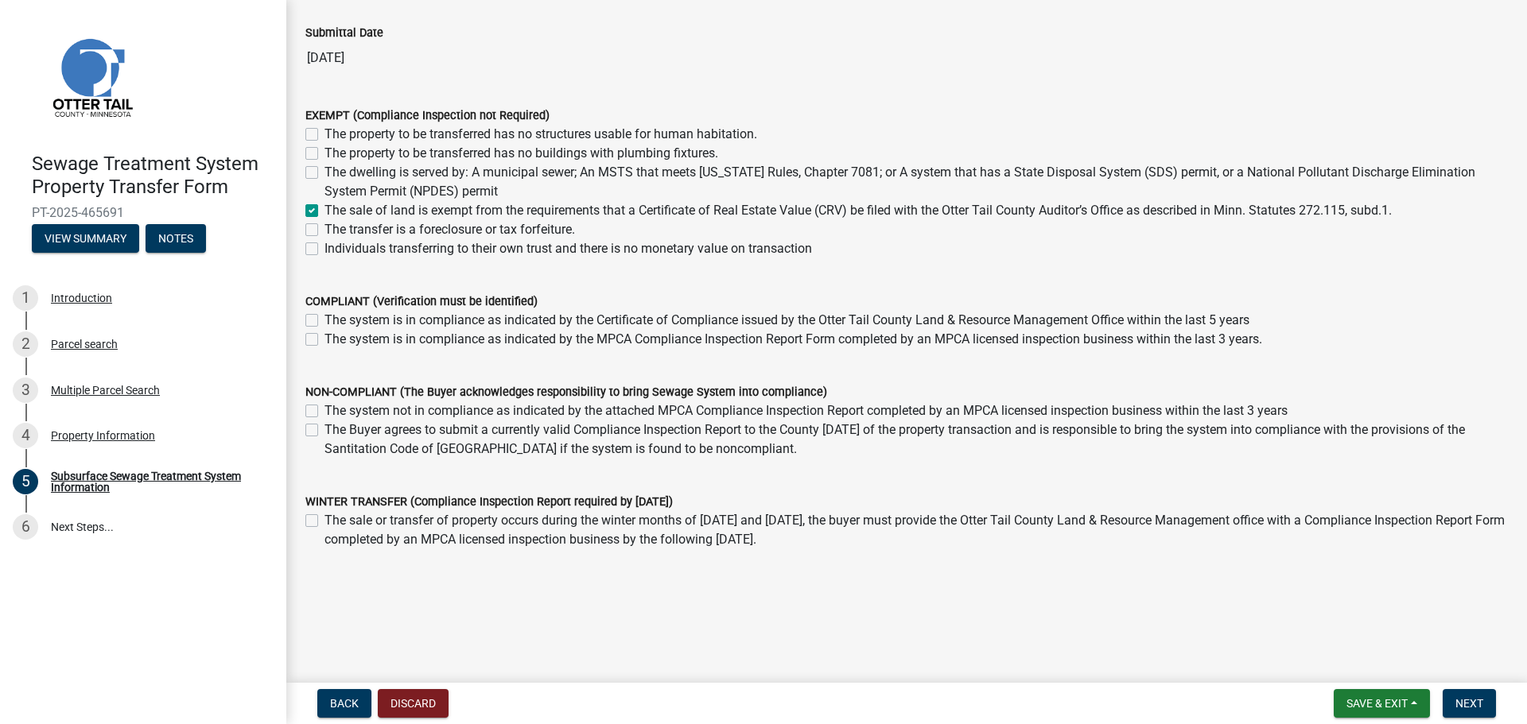
click at [324, 338] on label "The system is in compliance as indicated by the MPCA Compliance Inspection Repo…" at bounding box center [793, 339] width 938 height 19
click at [324, 338] on input "The system is in compliance as indicated by the MPCA Compliance Inspection Repo…" at bounding box center [329, 335] width 10 height 10
checkbox input "true"
checkbox input "false"
checkbox input "true"
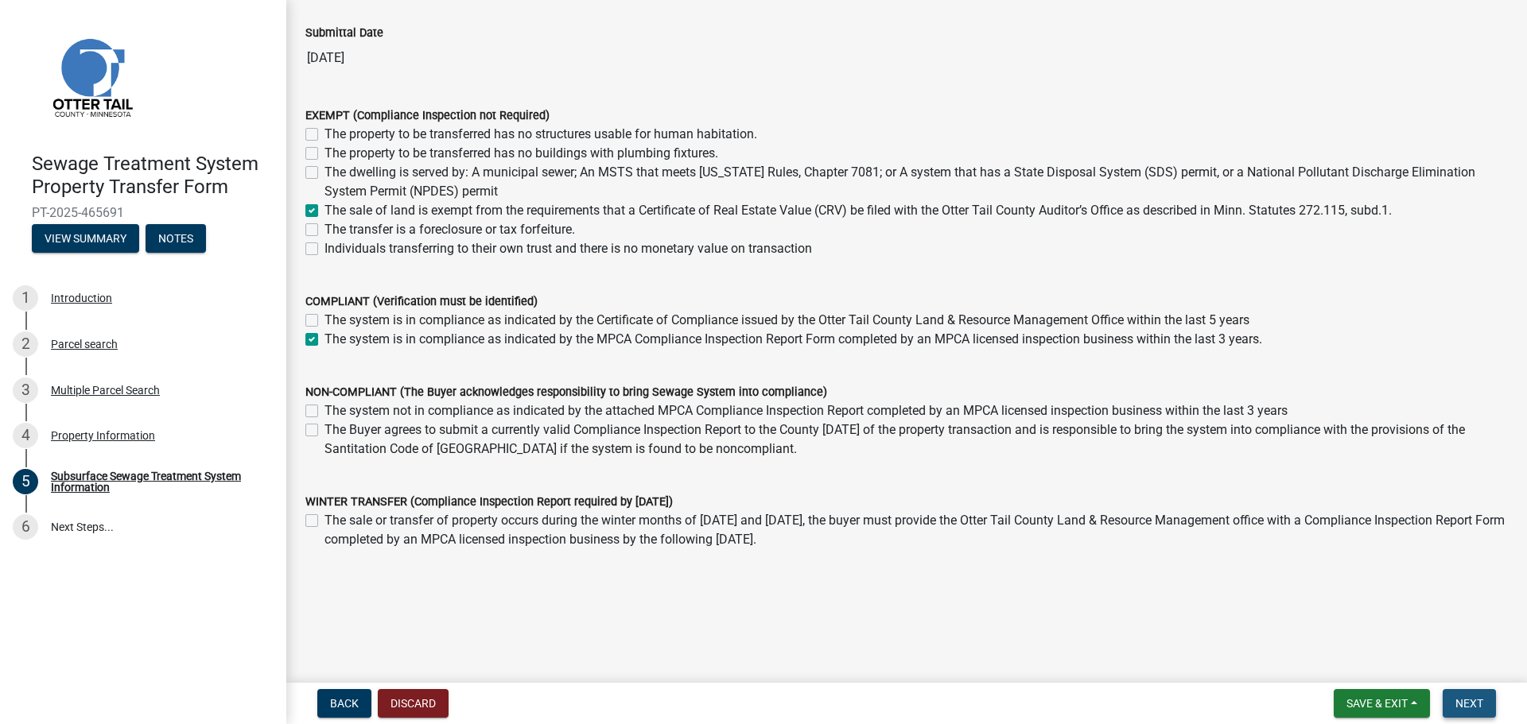
click at [790, 643] on span "Next" at bounding box center [1469, 703] width 28 height 13
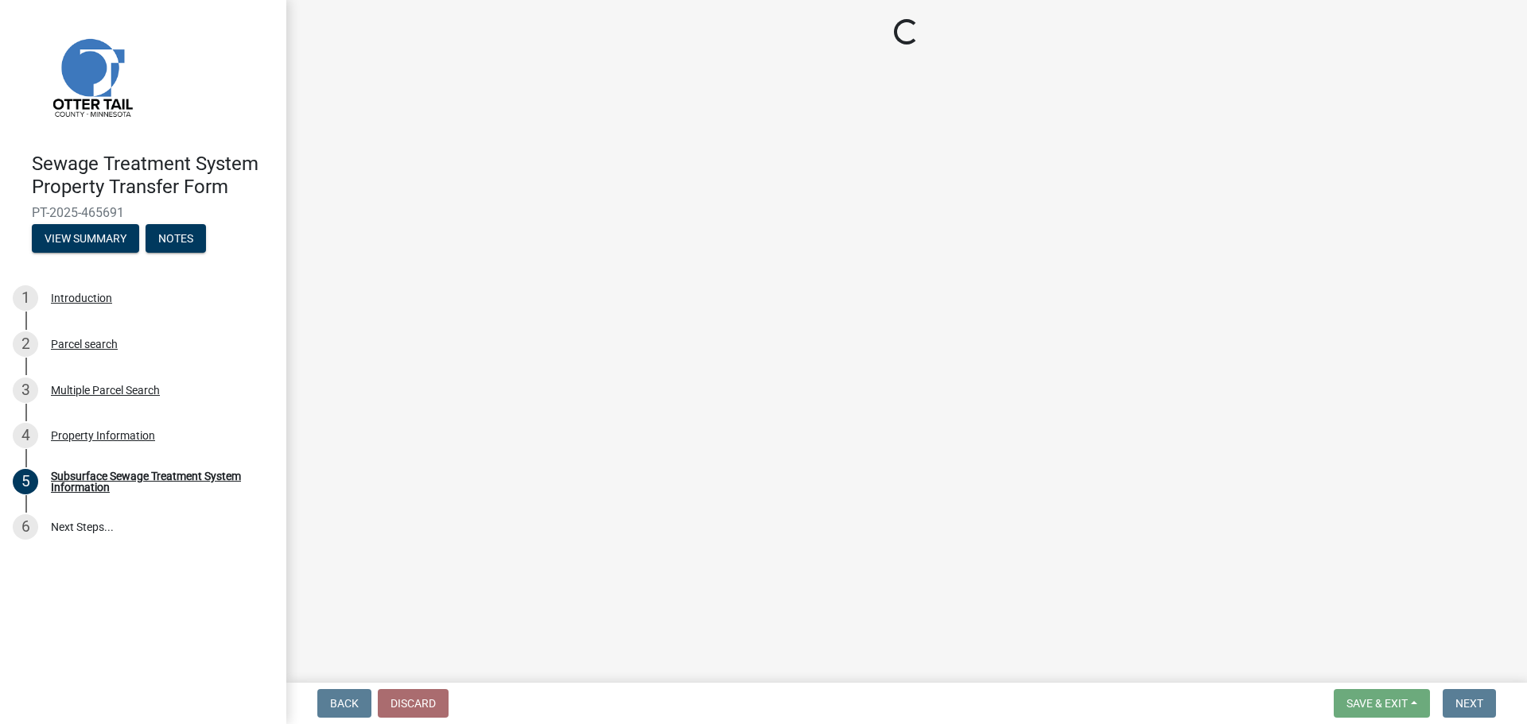
scroll to position [0, 0]
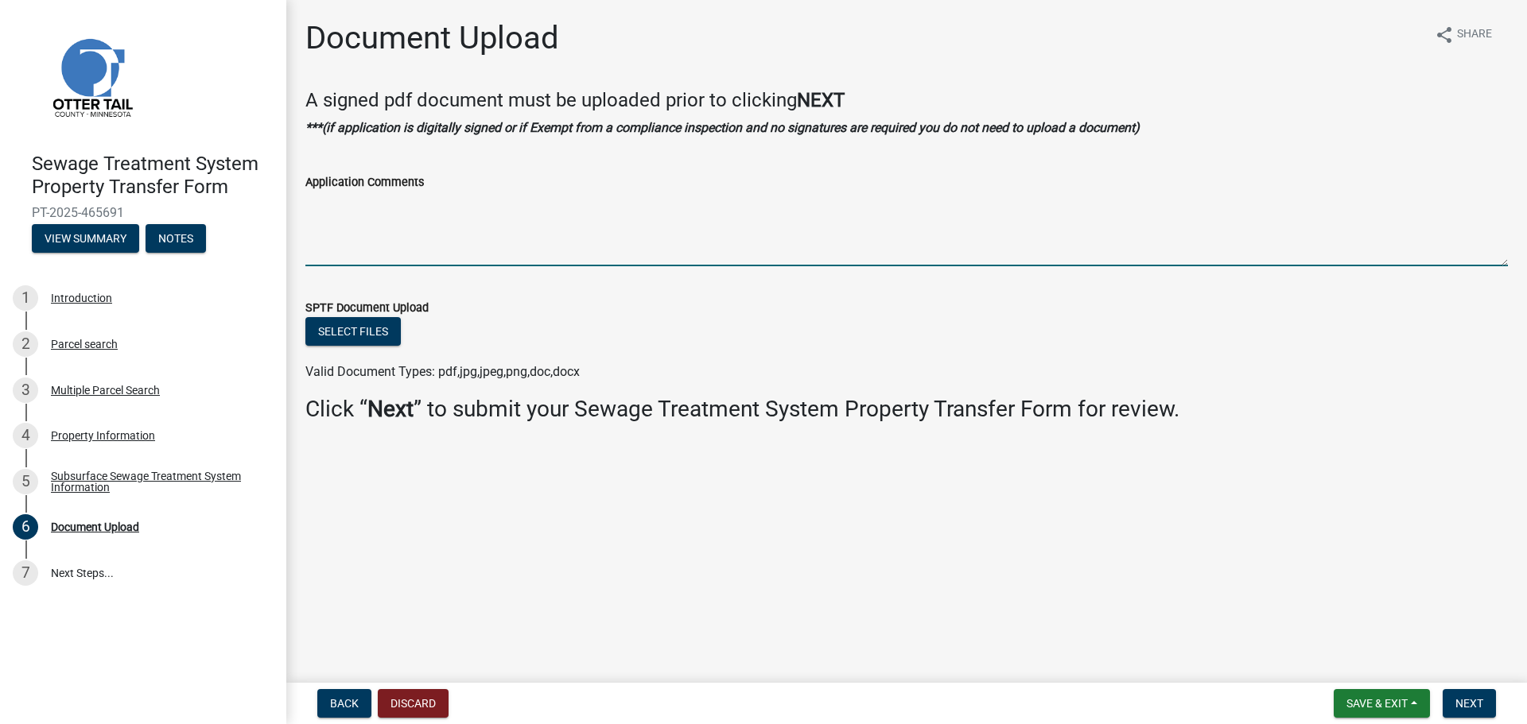
click at [396, 252] on textarea "Application Comments" at bounding box center [906, 229] width 1202 height 75
type textarea "T"
type textarea "the Current owner are just adding their son to title."
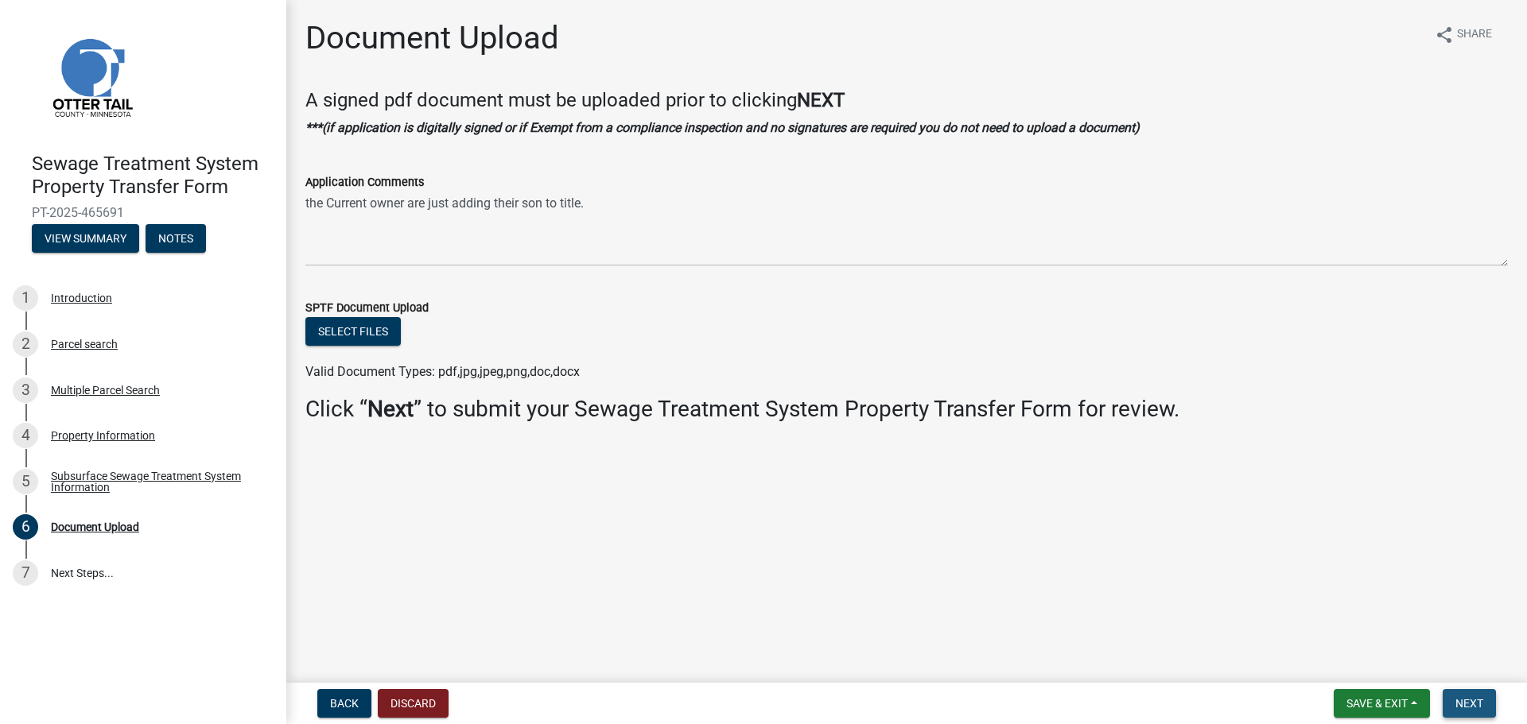
click at [790, 643] on span "Next" at bounding box center [1469, 703] width 28 height 13
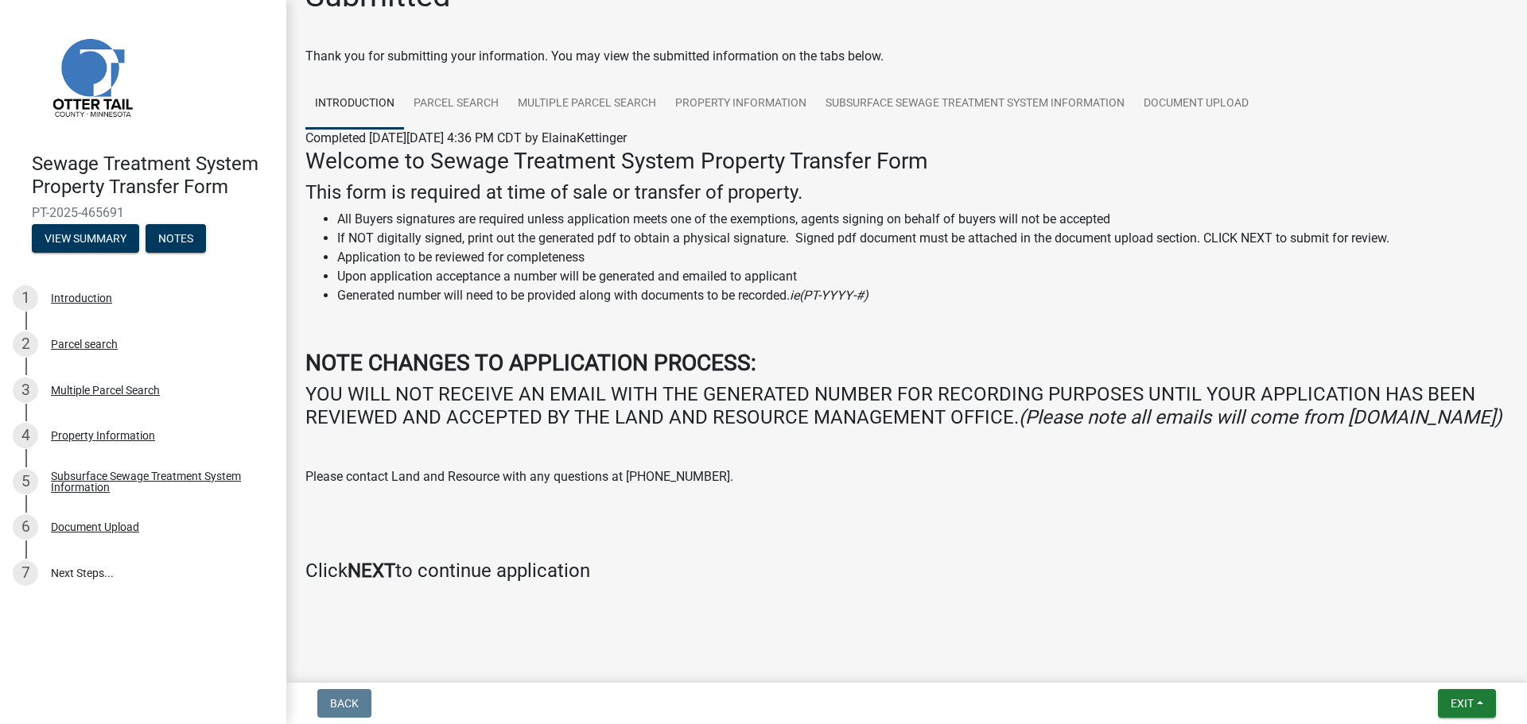
scroll to position [65, 0]
click at [790, 470] on p "Please contact Land and Resource with any questions at [PHONE_NUMBER]." at bounding box center [906, 477] width 1202 height 19
click at [790, 643] on span "Exit" at bounding box center [1462, 703] width 23 height 13
click at [790, 623] on button "Save" at bounding box center [1432, 624] width 127 height 38
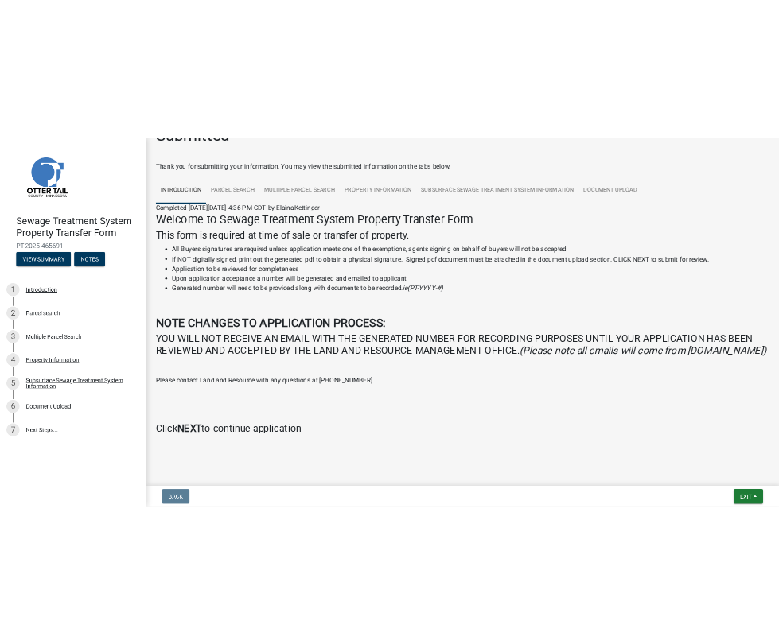
scroll to position [0, 0]
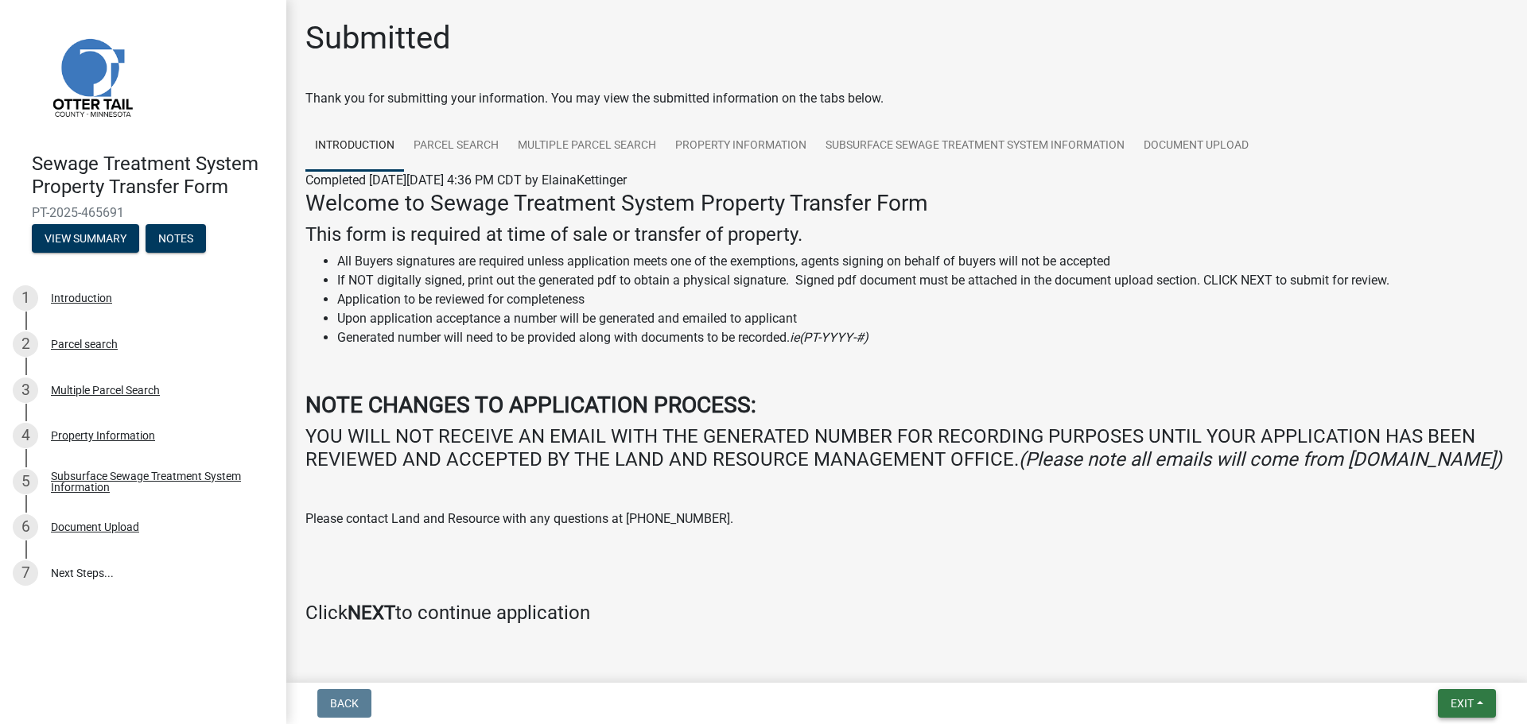
click at [790, 643] on button "Exit" at bounding box center [1467, 703] width 58 height 29
click at [790, 643] on button "Save & Exit" at bounding box center [1432, 662] width 127 height 38
